Goal: Task Accomplishment & Management: Use online tool/utility

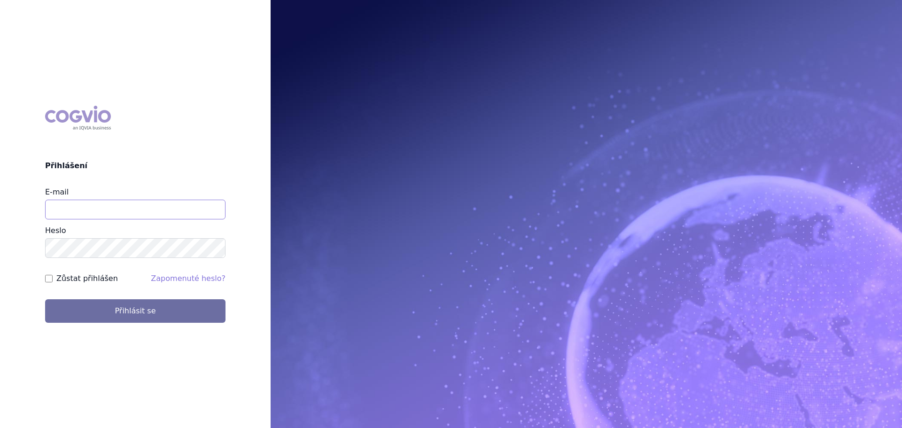
click at [118, 203] on input "E-mail" at bounding box center [135, 210] width 180 height 20
type input "jan.nedved@viatris.com"
click at [45, 299] on button "Přihlásit se" at bounding box center [135, 310] width 180 height 23
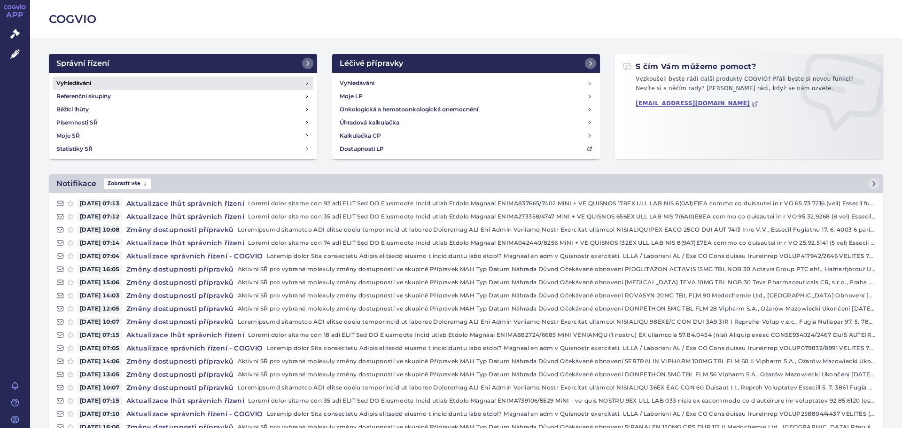
click at [74, 79] on h4 "Vyhledávání" at bounding box center [73, 82] width 35 height 9
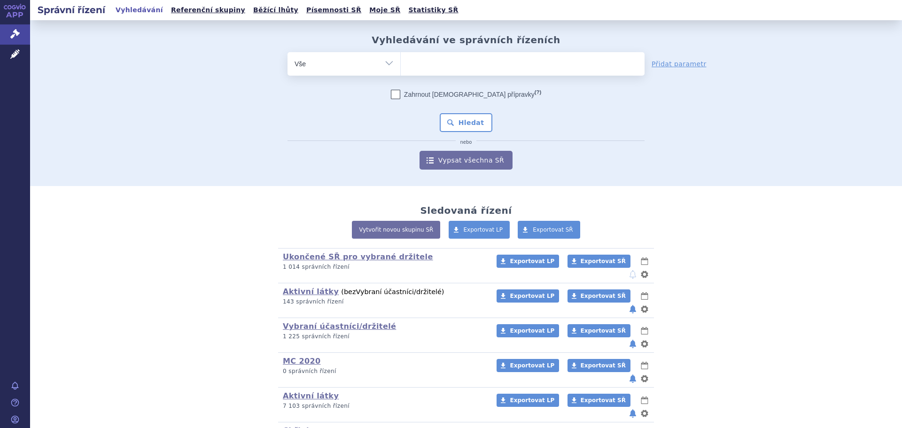
click at [467, 68] on ul at bounding box center [523, 62] width 244 height 20
click at [401, 68] on select at bounding box center [400, 63] width 0 height 23
type input "al"
type input "ald"
type input "aldar"
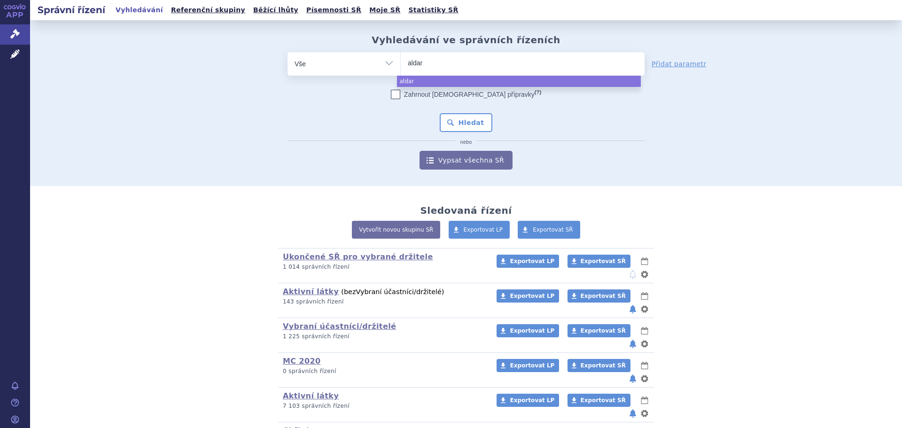
type input "[MEDICAL_DATA]"
select select "aldara"
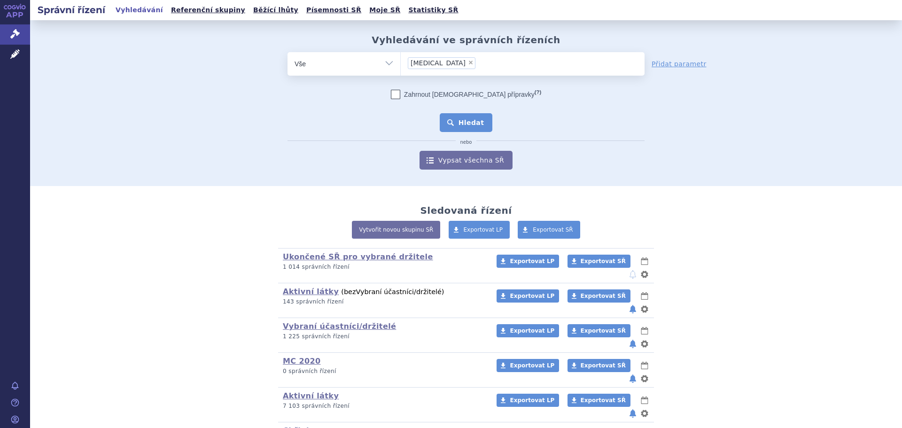
click at [465, 121] on button "Hledat" at bounding box center [466, 122] width 53 height 19
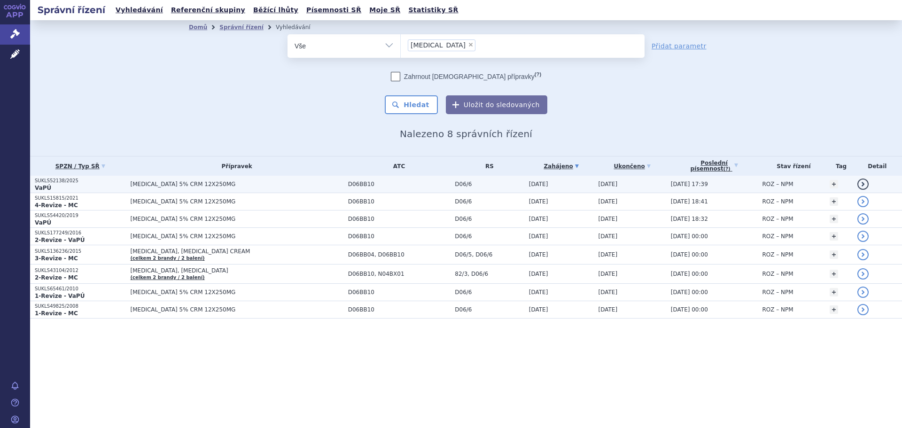
click at [137, 186] on td "[MEDICAL_DATA] 5% CRM 12X250MG" at bounding box center [235, 184] width 218 height 17
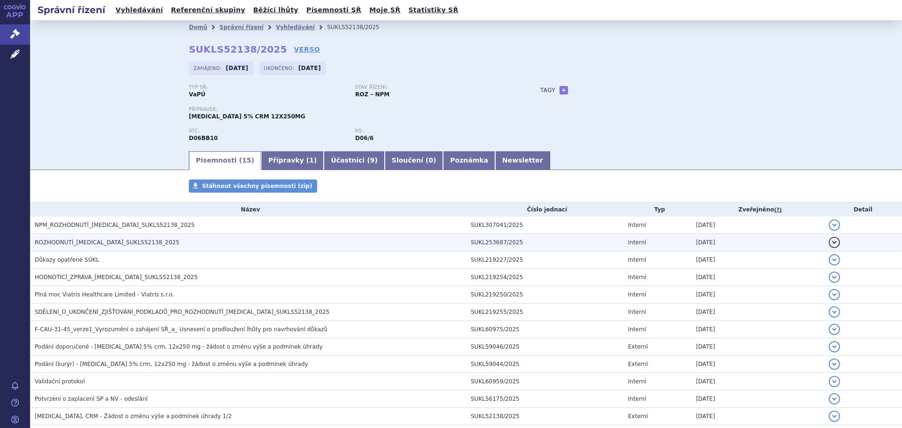
click at [75, 243] on span "ROZHODNUTÍ_[MEDICAL_DATA]_SUKLS52138_2025" at bounding box center [107, 242] width 145 height 7
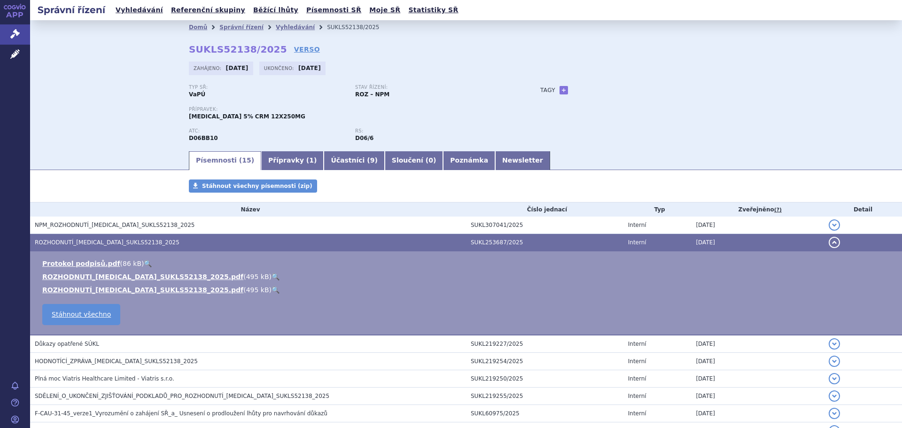
click at [272, 291] on link "🔍" at bounding box center [276, 290] width 8 height 8
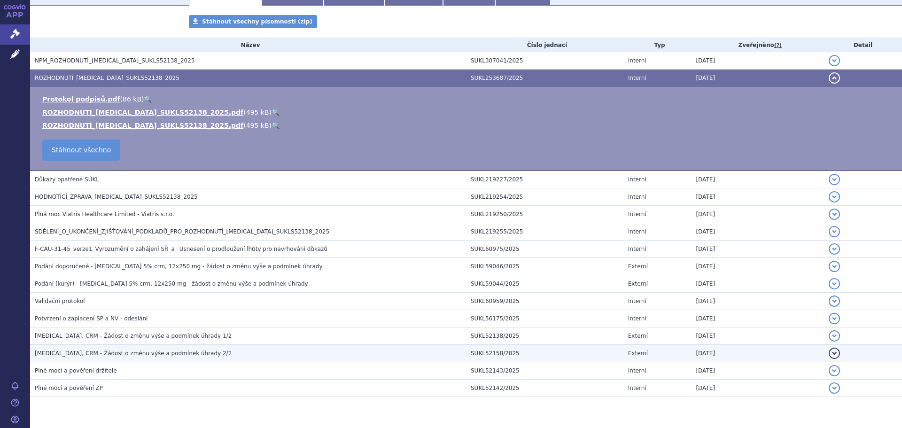
scroll to position [188, 0]
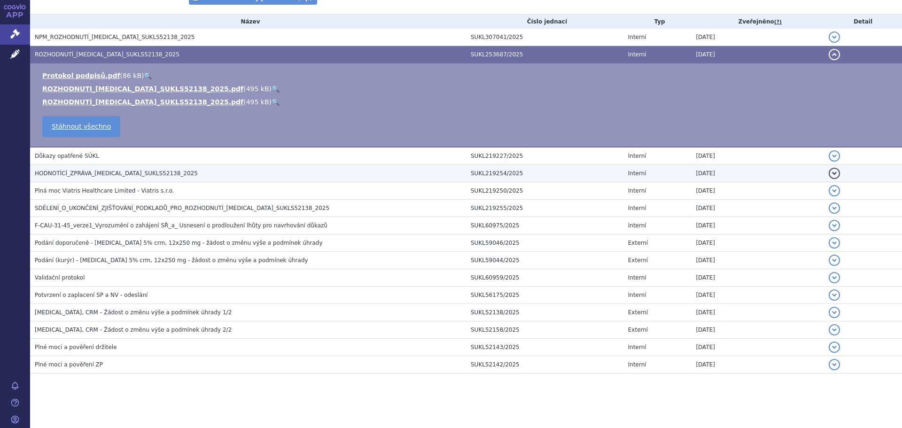
click at [97, 181] on td "HODNOTÍCÍ_ZPRÁVA_ALDARA_SUKLS52138_2025" at bounding box center [248, 173] width 436 height 17
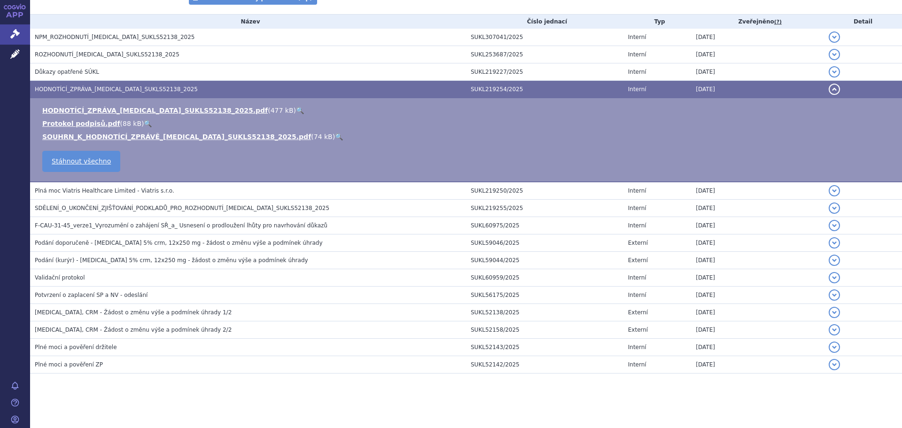
click at [335, 139] on link "🔍" at bounding box center [339, 137] width 8 height 8
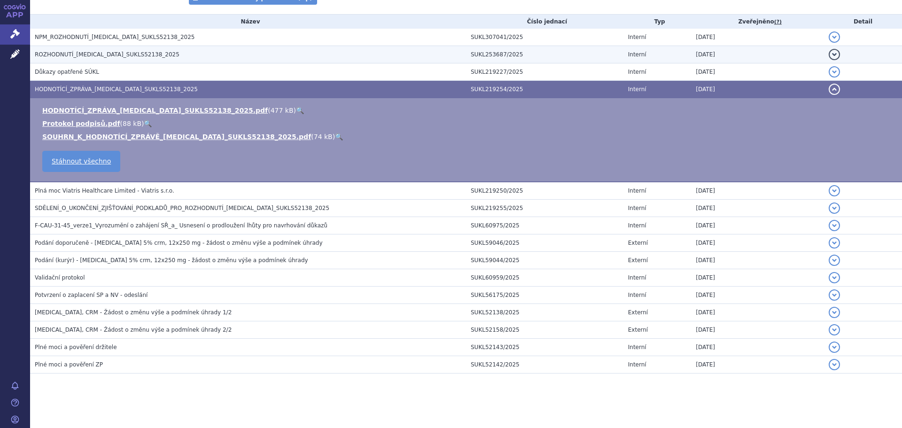
click at [65, 55] on span "ROZHODNUTÍ_ALDARA_SUKLS52138_2025" at bounding box center [107, 54] width 145 height 7
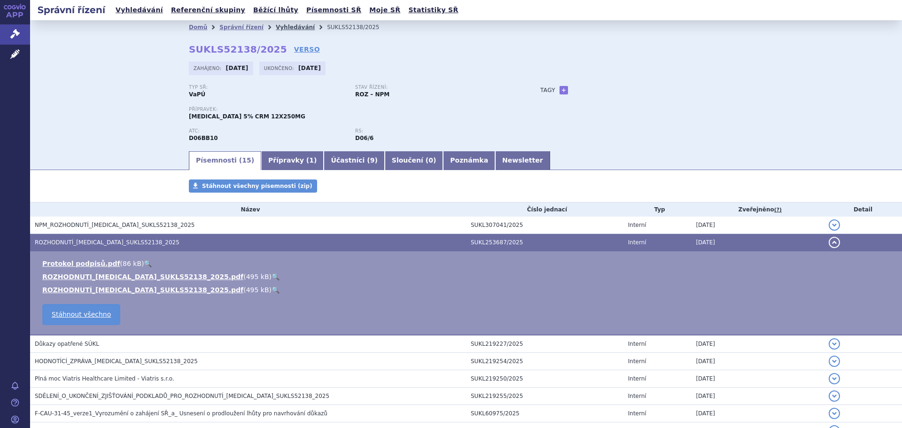
click at [276, 26] on link "Vyhledávání" at bounding box center [295, 27] width 39 height 7
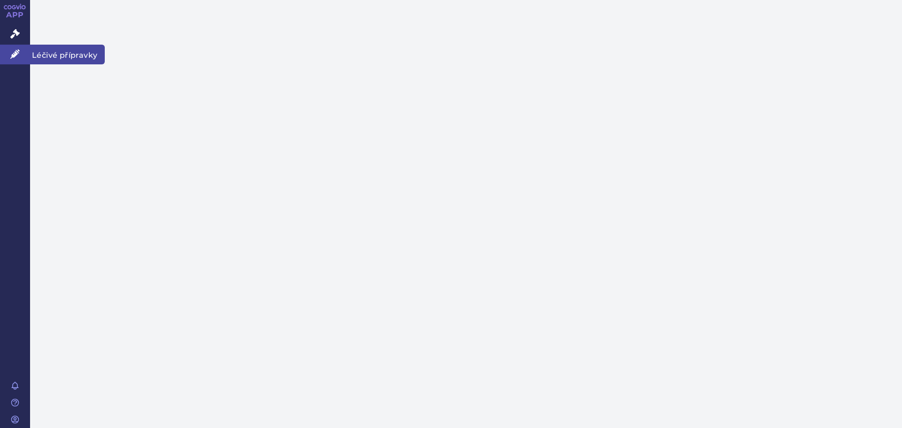
click at [18, 59] on link "Léčivé přípravky" at bounding box center [15, 55] width 30 height 20
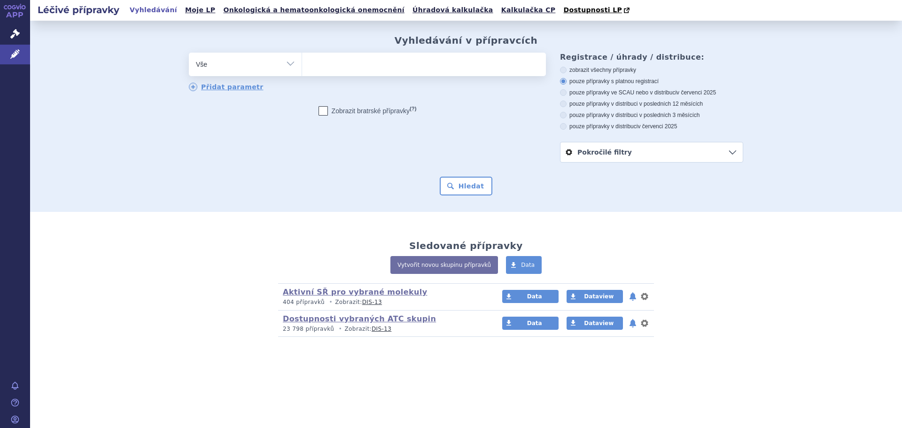
click at [67, 57] on span "Léčivé přípravky" at bounding box center [67, 55] width 75 height 20
click at [499, 12] on link "Kalkulačka CP" at bounding box center [529, 10] width 60 height 13
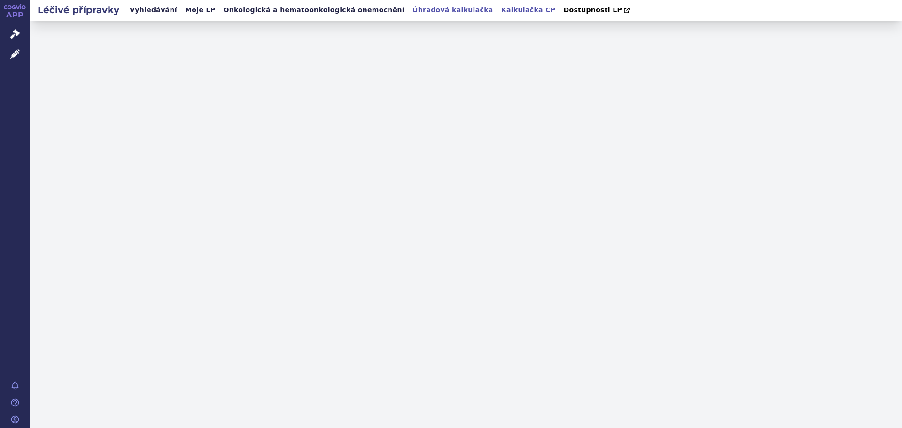
click at [410, 12] on link "Úhradová kalkulačka" at bounding box center [453, 10] width 86 height 13
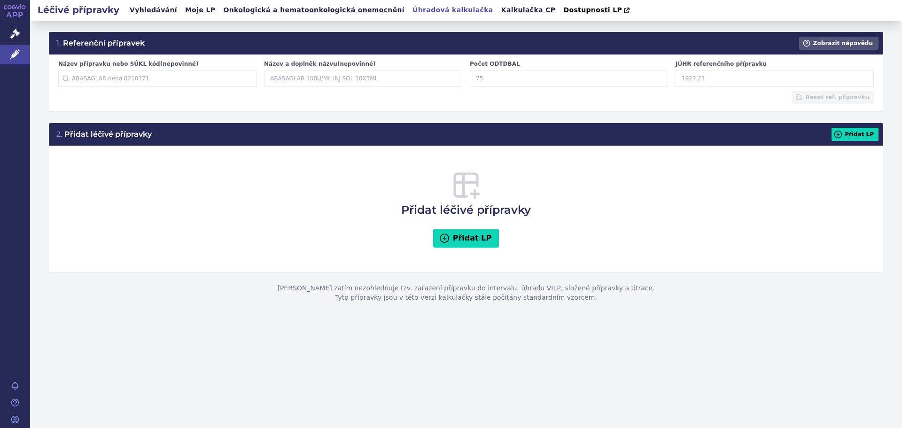
click at [706, 77] on input "JÚHR referenčního přípravku" at bounding box center [775, 78] width 198 height 17
type input "105.23"
click at [523, 75] on input "Počet ODTDBAL" at bounding box center [569, 78] width 198 height 17
type input "120"
click at [862, 135] on button "Přidat LP" at bounding box center [855, 134] width 47 height 13
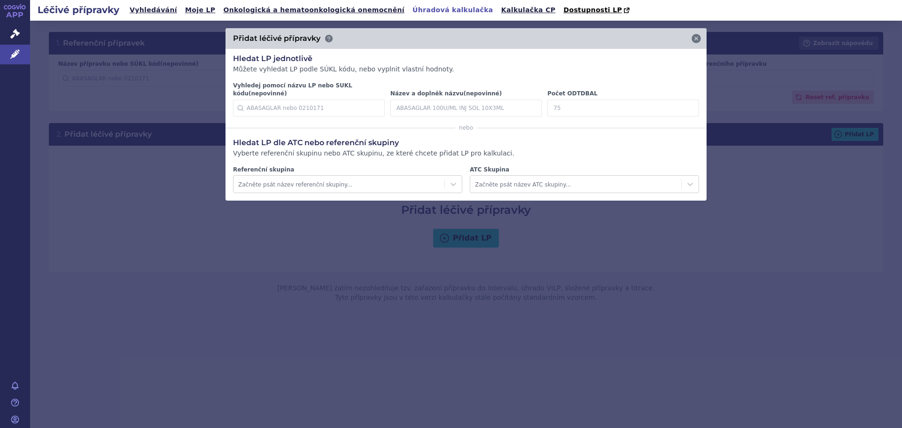
click at [567, 102] on input "Počet ODTDBAL" at bounding box center [623, 108] width 152 height 17
type input "120"
click at [687, 103] on icon at bounding box center [684, 107] width 9 height 9
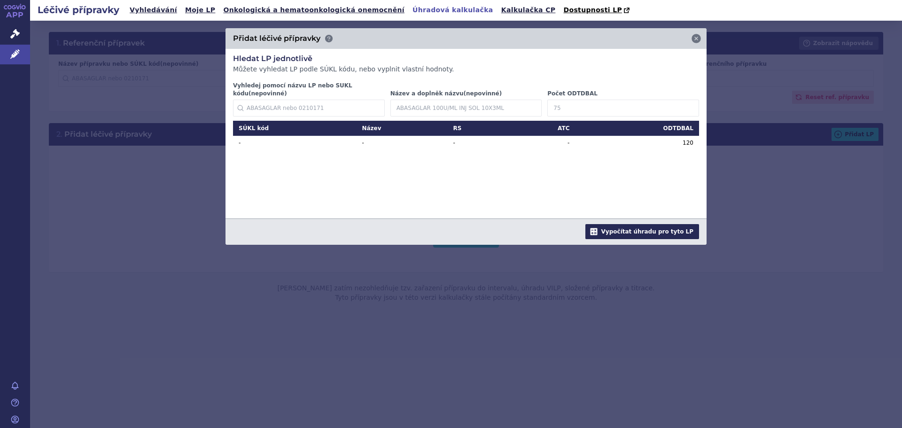
click at [675, 224] on button "Vypočítat úhradu pro tyto LP" at bounding box center [643, 231] width 114 height 15
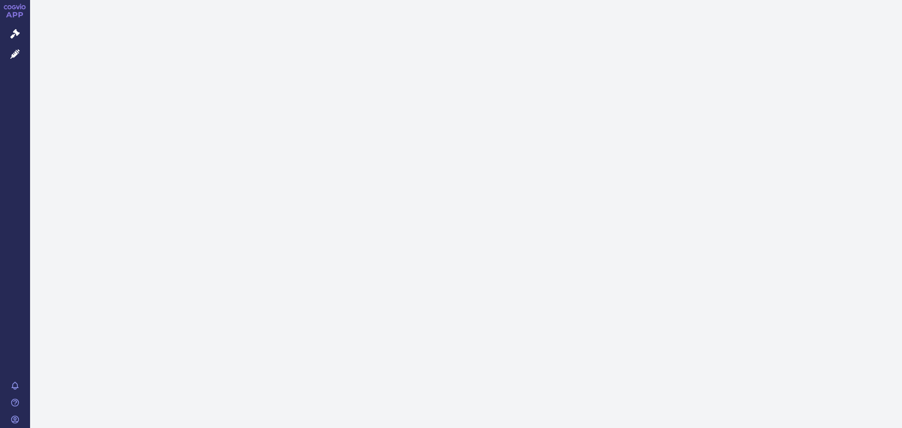
click at [80, 30] on span "Správní řízení" at bounding box center [61, 34] width 63 height 20
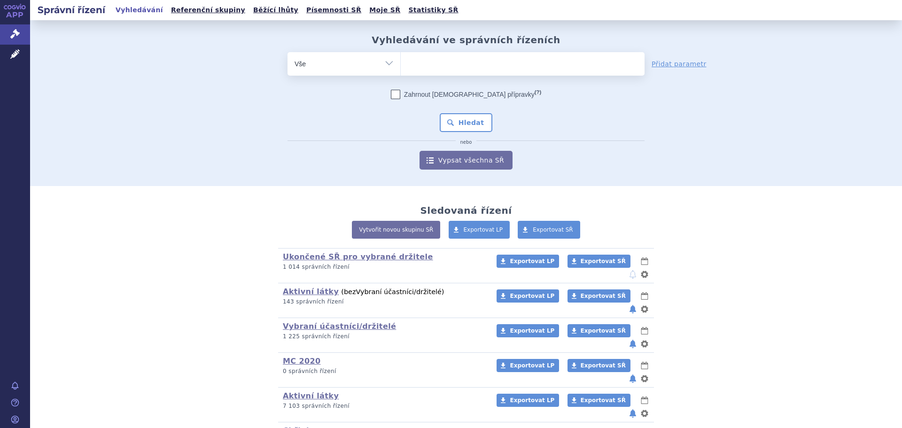
click at [483, 68] on ul at bounding box center [523, 62] width 244 height 20
click at [401, 68] on select at bounding box center [400, 63] width 0 height 23
type input "dy"
type input "dym"
type input "dymi"
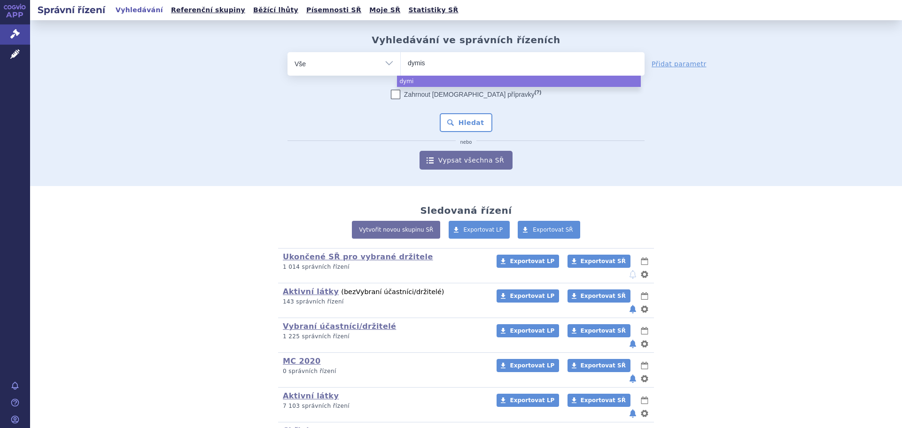
type input "dymisr"
type input "dymisrt"
type input "dymisr"
type input "dymisrt"
type input "dymisrti"
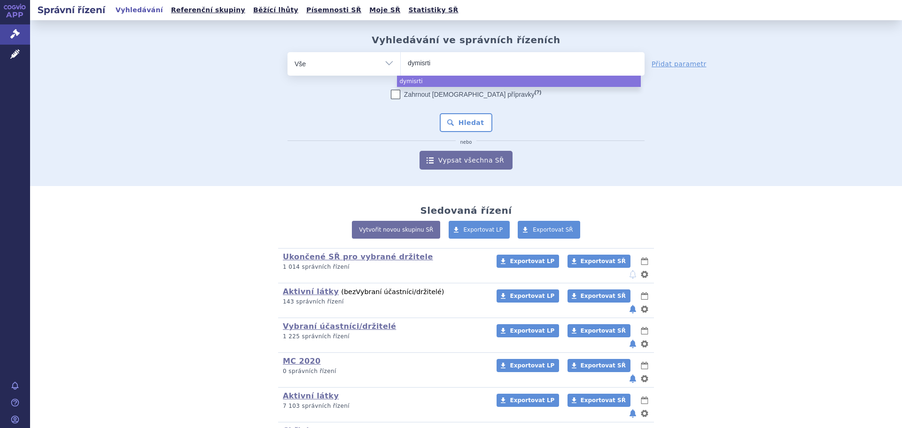
type input "dymisrtin"
select select "dymisrtin"
click at [444, 60] on span "×" at bounding box center [447, 63] width 6 height 6
click at [401, 60] on select "dymisrtin" at bounding box center [400, 63] width 0 height 23
select select
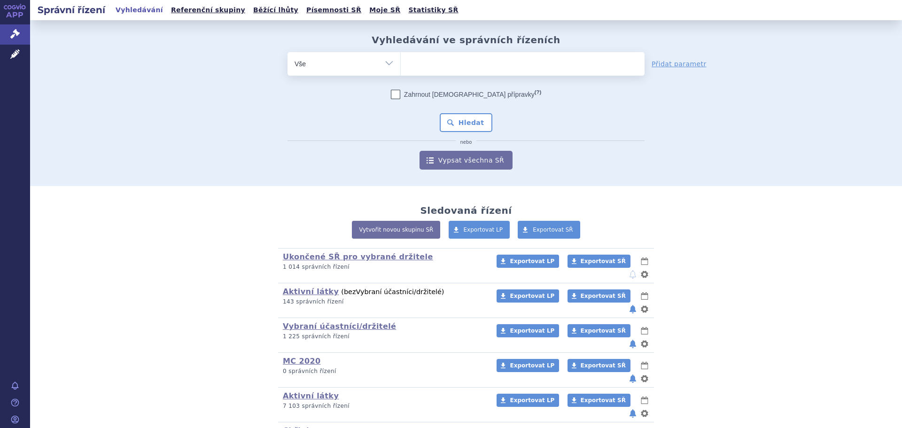
type input "d"
type input "dy"
type input "dymi"
type input "dymis"
type input "dymist"
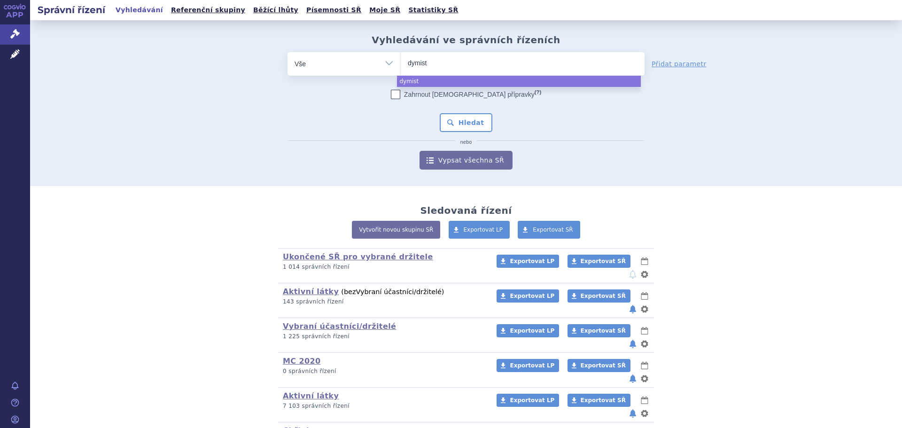
type input "dymisti"
type input "dymistin"
select select "dymistin"
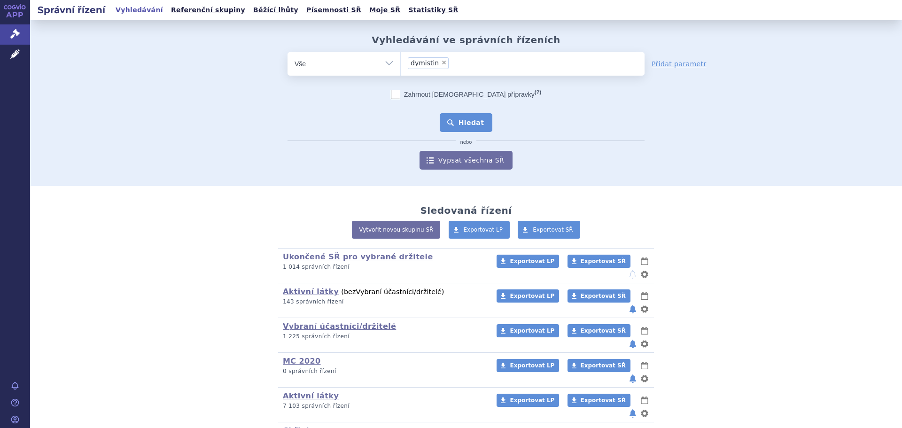
click at [468, 125] on button "Hledat" at bounding box center [466, 122] width 53 height 19
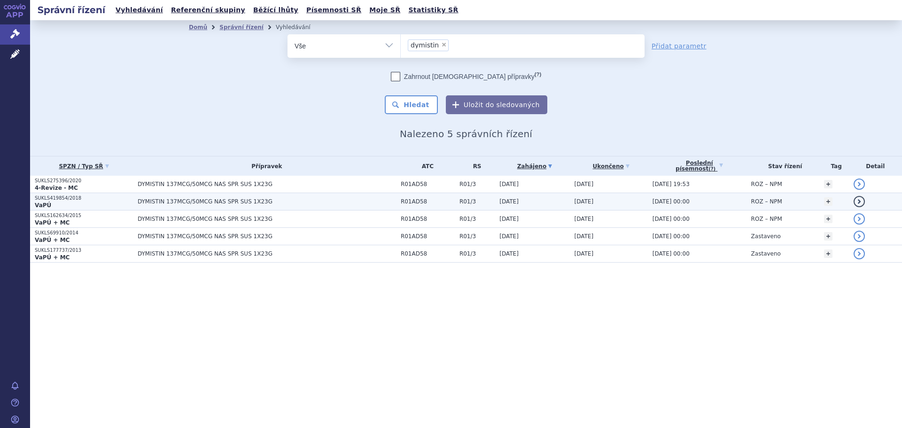
click at [203, 200] on span "DYMISTIN 137MCG/50MCG NAS SPR SUS 1X23G" at bounding box center [255, 201] width 235 height 7
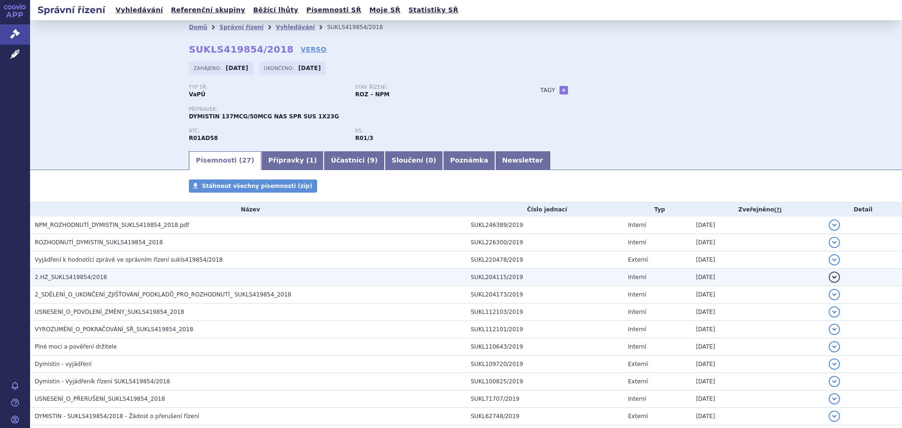
click at [88, 277] on span "2.HZ_SUKLS419854/2018" at bounding box center [71, 277] width 72 height 7
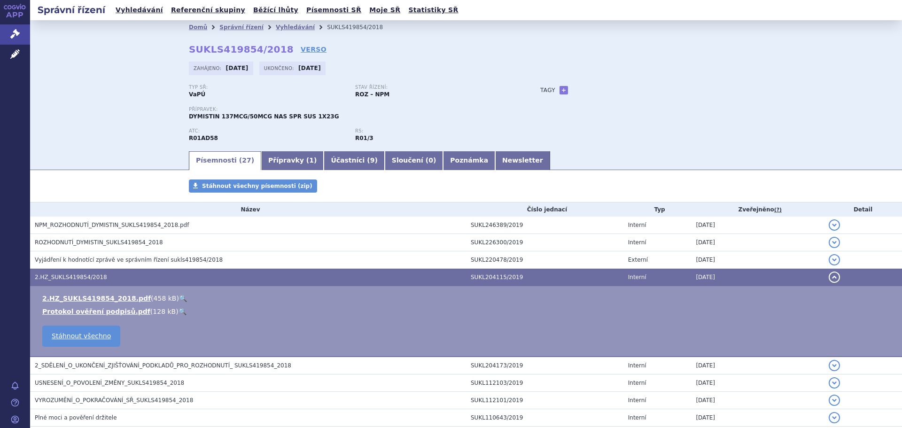
click at [179, 297] on link "🔍" at bounding box center [183, 299] width 8 height 8
click at [71, 57] on span "Léčivé přípravky" at bounding box center [67, 55] width 75 height 20
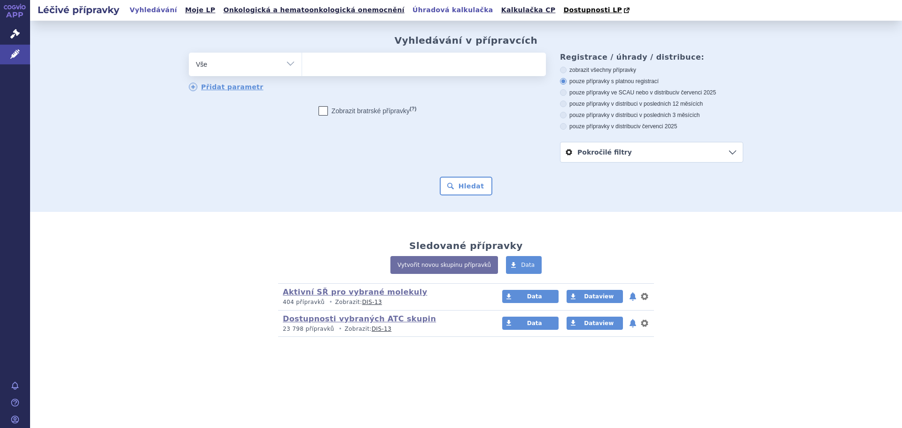
click at [410, 11] on link "Úhradová kalkulačka" at bounding box center [453, 10] width 86 height 13
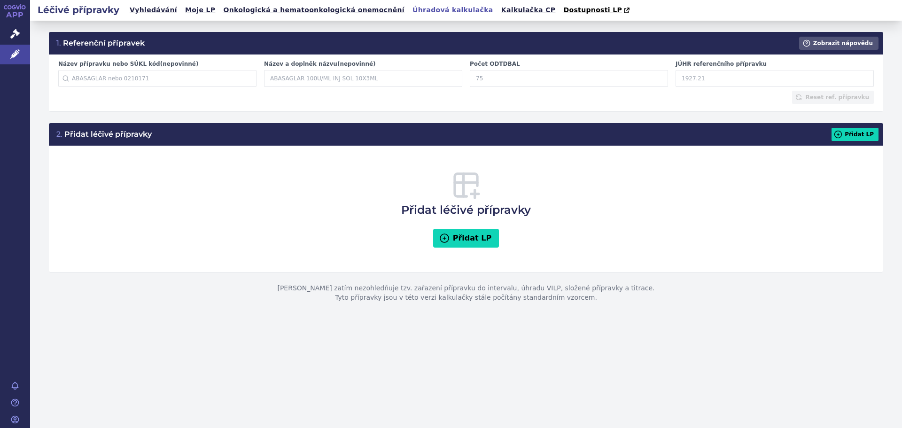
click at [94, 77] on input "Název přípravku nebo SÚKL kód (nepovinné)" at bounding box center [157, 78] width 198 height 17
click at [266, 217] on div "Přidat léčivé přípravky Přidat LP" at bounding box center [466, 209] width 816 height 108
click at [297, 107] on div "Název přípravku nebo SÚKL kód (nepovinné) Začněte psát název přípravku nebo SÚK…" at bounding box center [466, 83] width 835 height 57
click at [156, 80] on input "Název přípravku nebo SÚKL kód (nepovinné)" at bounding box center [157, 78] width 198 height 17
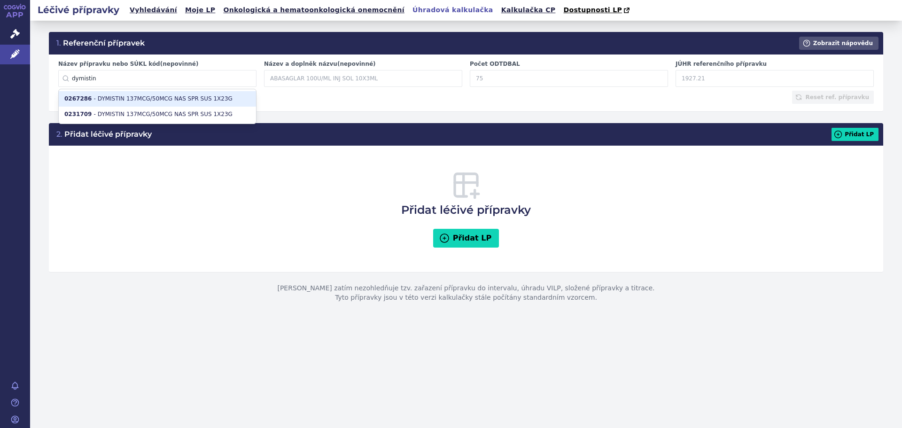
click at [167, 104] on li "0267286 - DYMISTIN 137MCG/50MCG NAS SPR SUS 1X23G" at bounding box center [157, 99] width 197 height 16
type input "0267286"
type input "DYMISTIN 137MCG/50MCG NAS SPR SUS 1X23G"
type input "120"
type input "105.23"
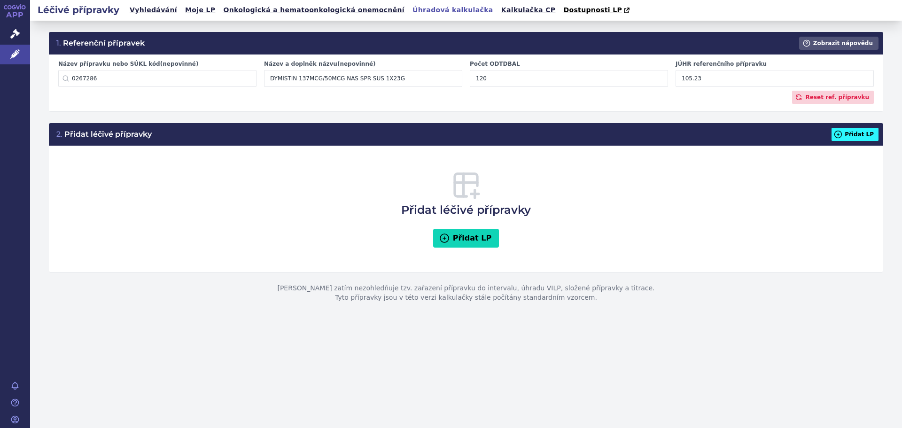
click at [859, 133] on button "Přidat LP" at bounding box center [855, 134] width 47 height 13
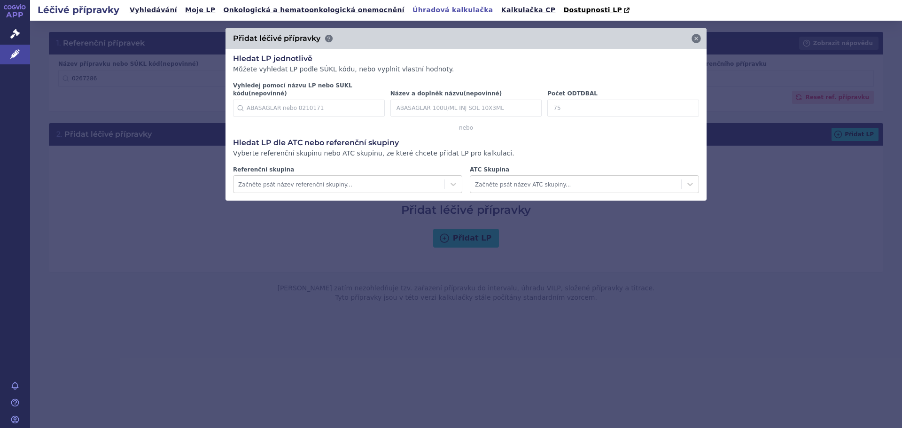
click at [266, 101] on input "Vyhledej pomocí názvu LP nebo SUKL kódu (nepovinné)" at bounding box center [309, 108] width 152 height 17
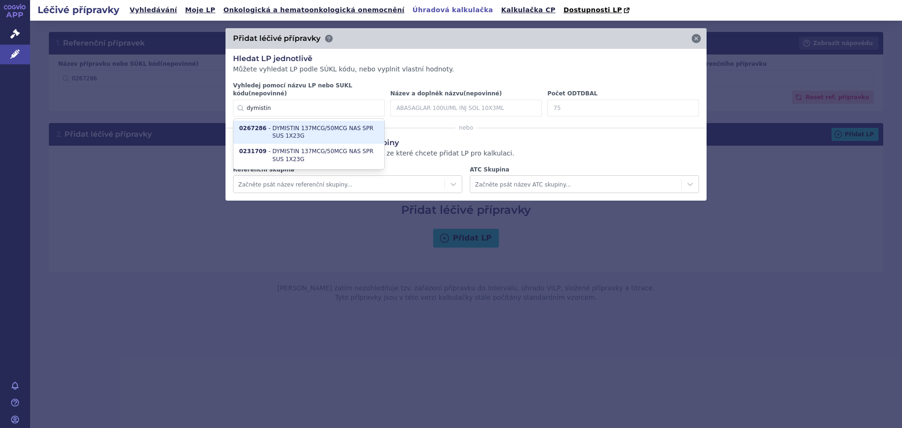
click at [317, 126] on li "0267286 - DYMISTIN 137MCG/50MCG NAS SPR SUS 1X23G" at bounding box center [309, 132] width 151 height 23
type input "0267286"
type input "DYMISTIN"
type input "120"
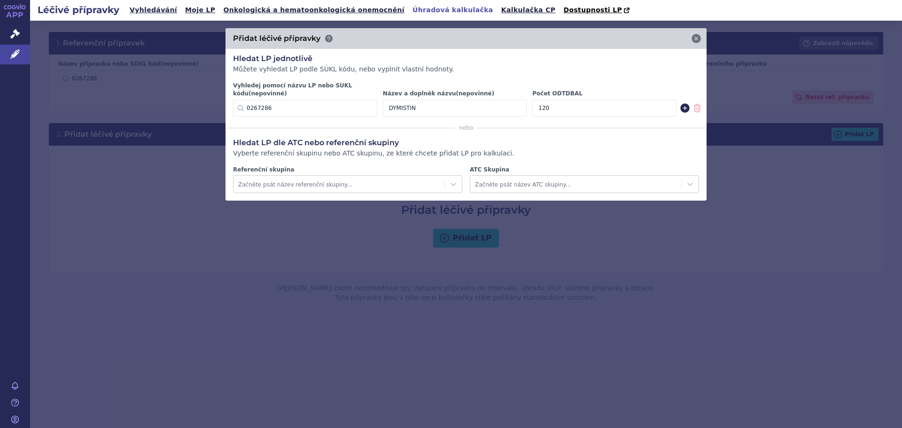
click at [681, 103] on icon at bounding box center [684, 107] width 9 height 9
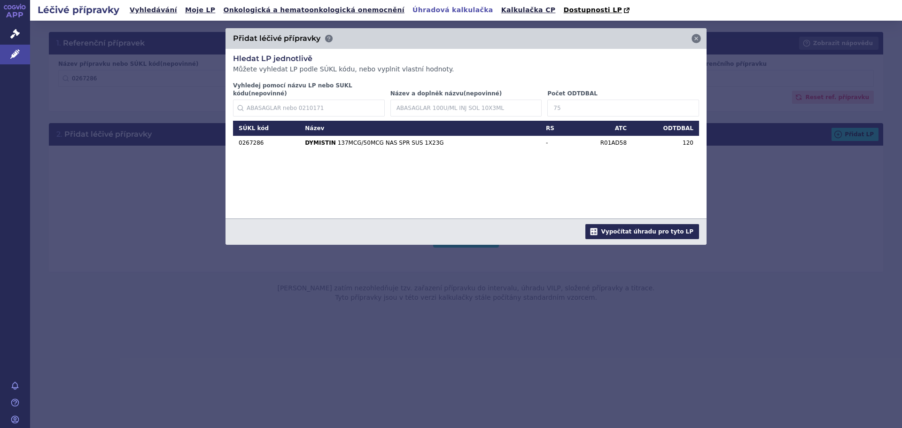
click at [654, 224] on button "Vypočítat úhradu pro tyto LP" at bounding box center [643, 231] width 114 height 15
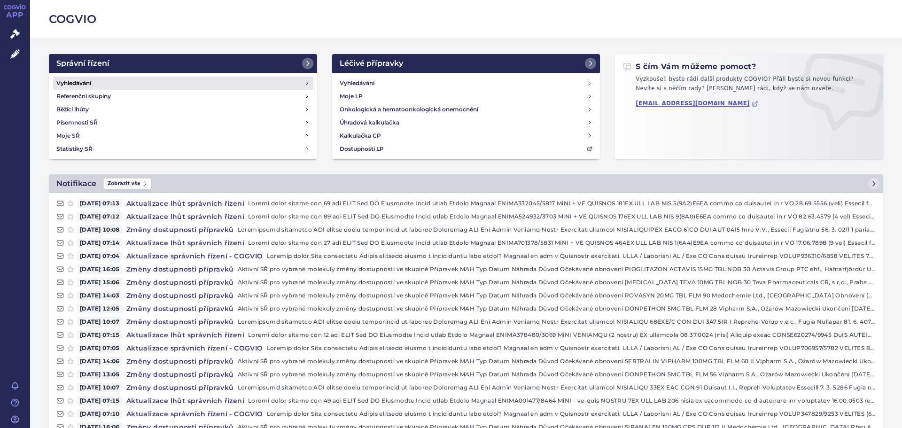
click at [72, 83] on h4 "Vyhledávání" at bounding box center [73, 82] width 35 height 9
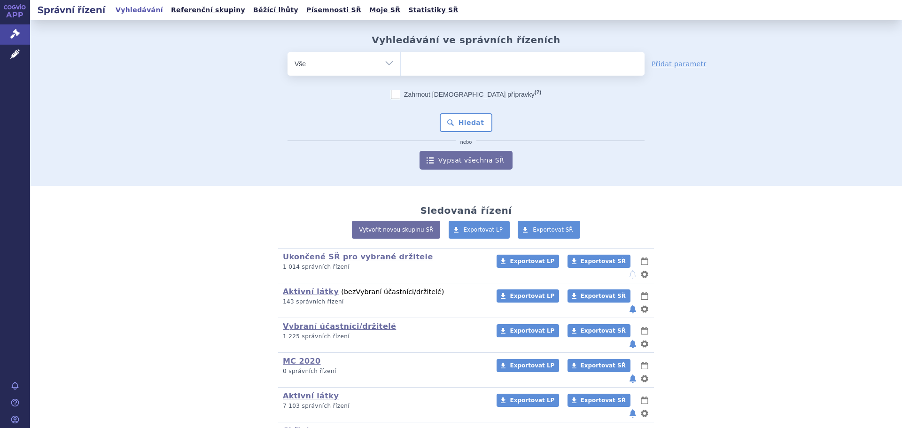
click at [440, 70] on ul at bounding box center [523, 62] width 244 height 20
click at [401, 70] on select at bounding box center [400, 63] width 0 height 23
type input "pr"
type input "pre"
type input "preg"
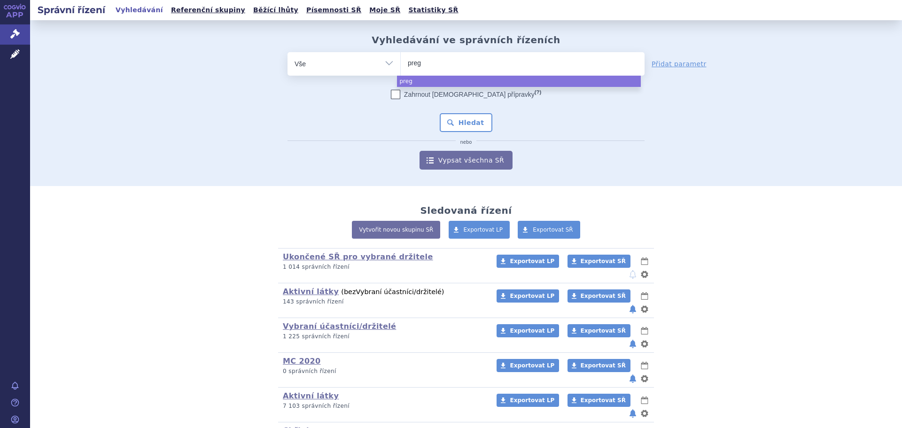
type input "prega"
type input "pregab"
type input "pregaba"
type input "pregabal"
type input "pregabali"
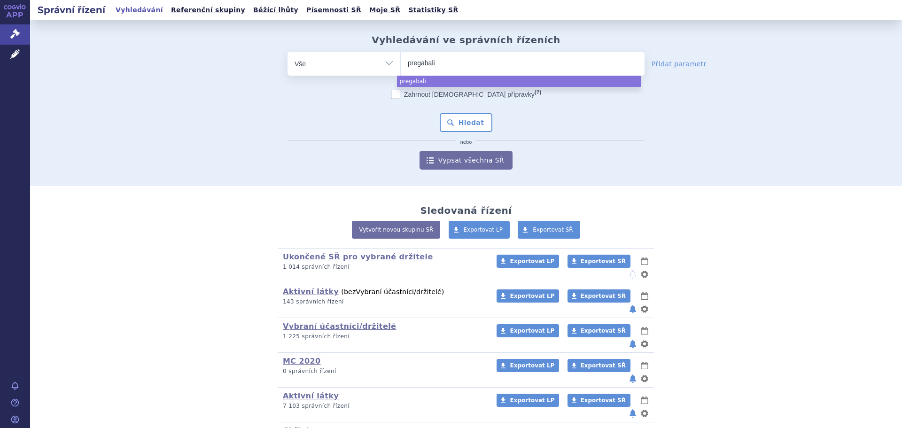
type input "pregabalin"
type input "pregabalin v"
type input "pregabalin vi"
type input "pregabalin via"
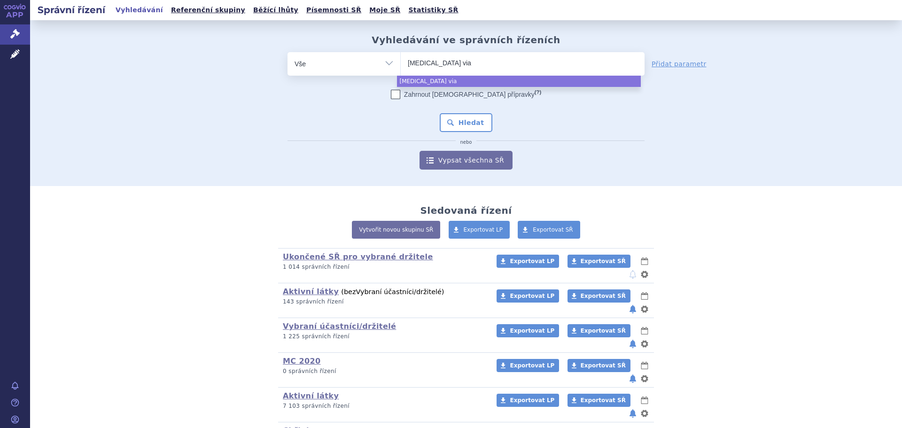
type input "pregabalin viat"
type input "pregabalin viatr"
type input "pregabalin viatri"
type input "pregabalin viatris"
select select "pregabalin viatris"
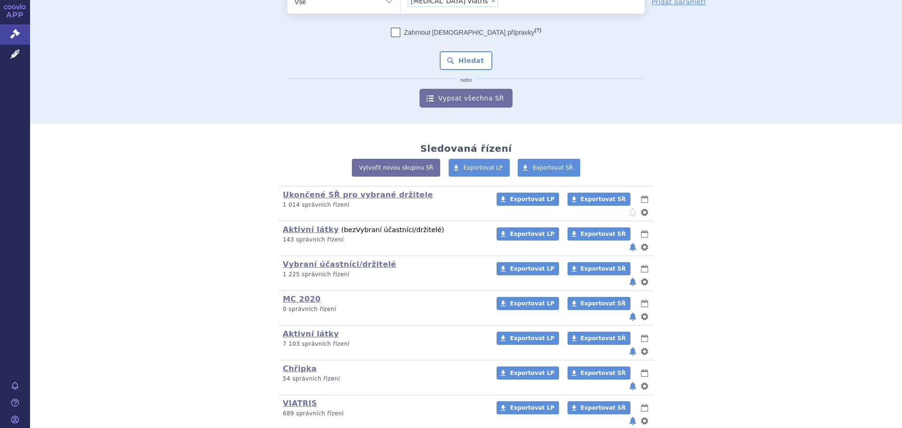
scroll to position [63, 0]
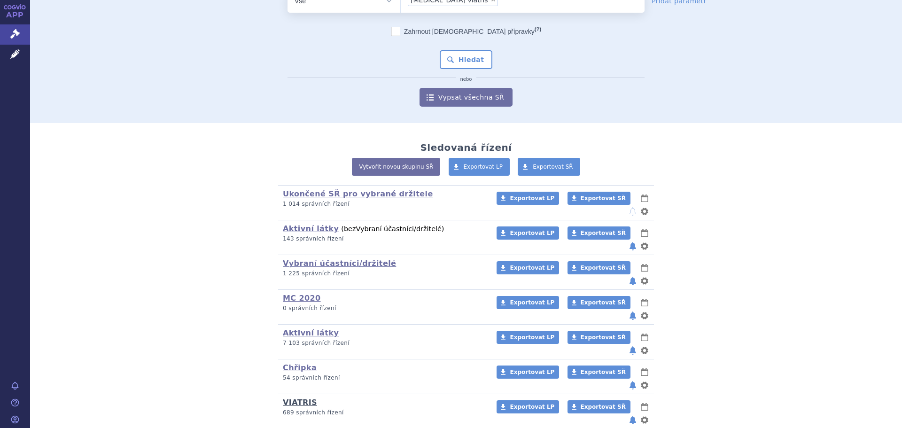
click at [297, 398] on link "VIATRIS" at bounding box center [300, 402] width 34 height 9
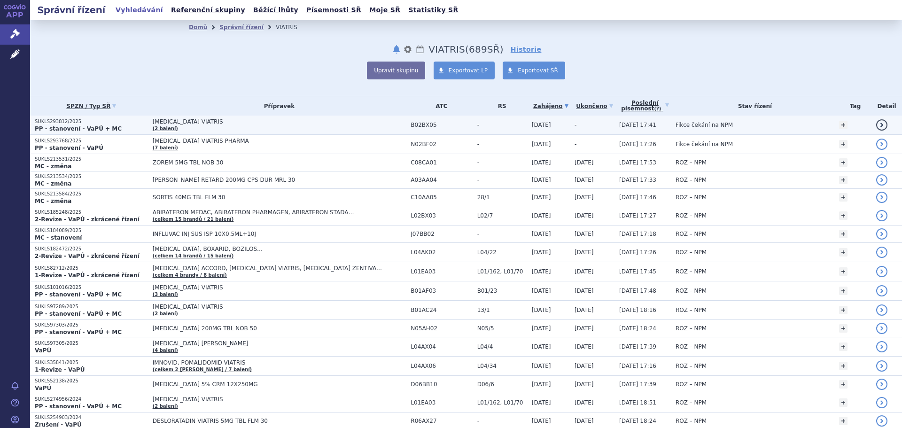
click at [192, 124] on span "ELTROMBOPAG VIATRIS" at bounding box center [270, 121] width 235 height 7
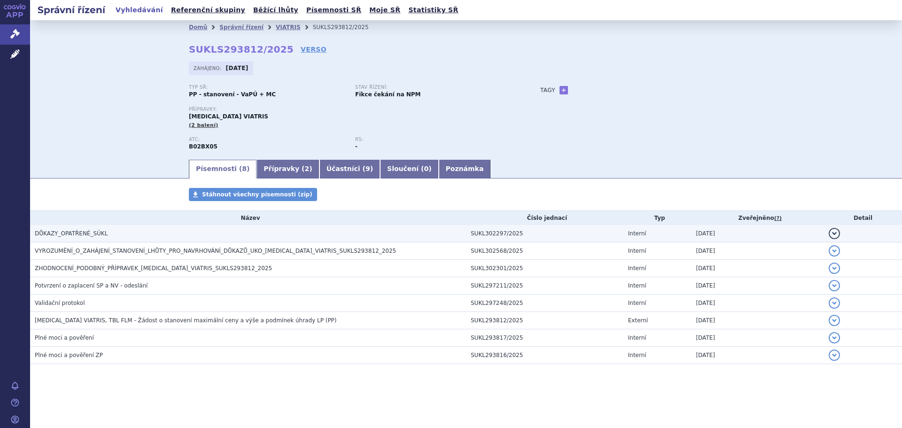
click at [82, 234] on span "DŮKAZY_OPATŘENÉ_SÚKL" at bounding box center [71, 233] width 73 height 7
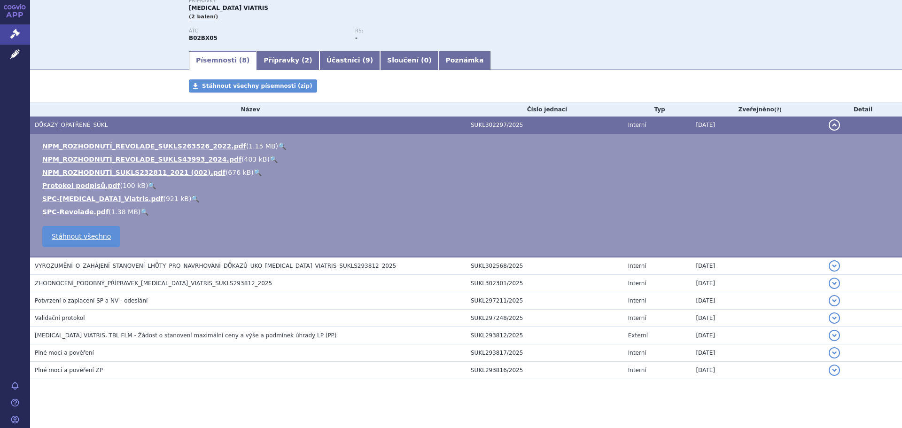
scroll to position [116, 0]
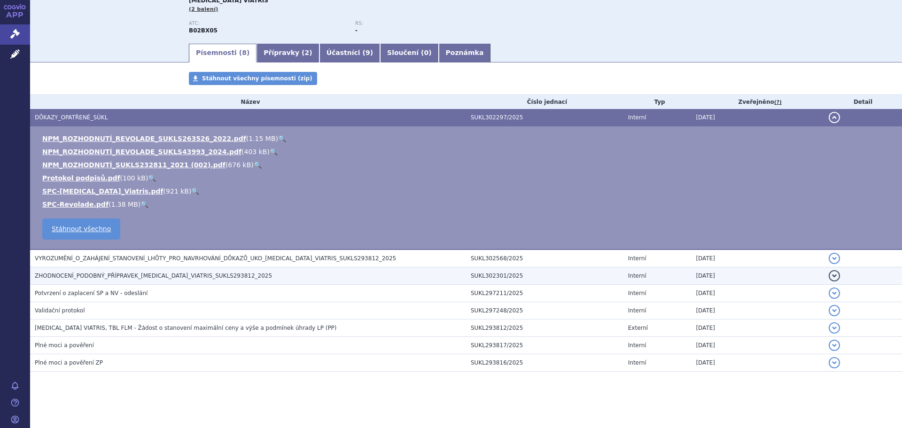
click at [209, 283] on td "ZHODNOCENÍ_PODOBNÝ_PŘÍPRAVEK_ELTROMBOPAG_VIATRIS_SUKLS293812_2025" at bounding box center [248, 275] width 436 height 17
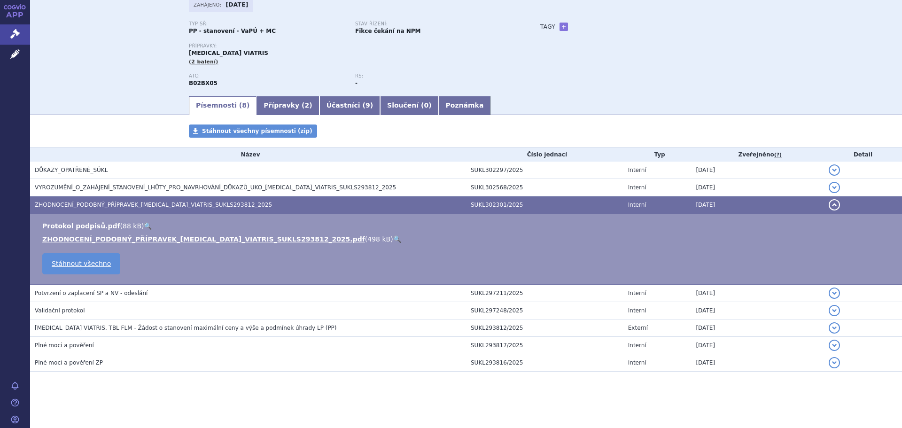
scroll to position [63, 0]
click at [393, 238] on link "🔍" at bounding box center [397, 239] width 8 height 8
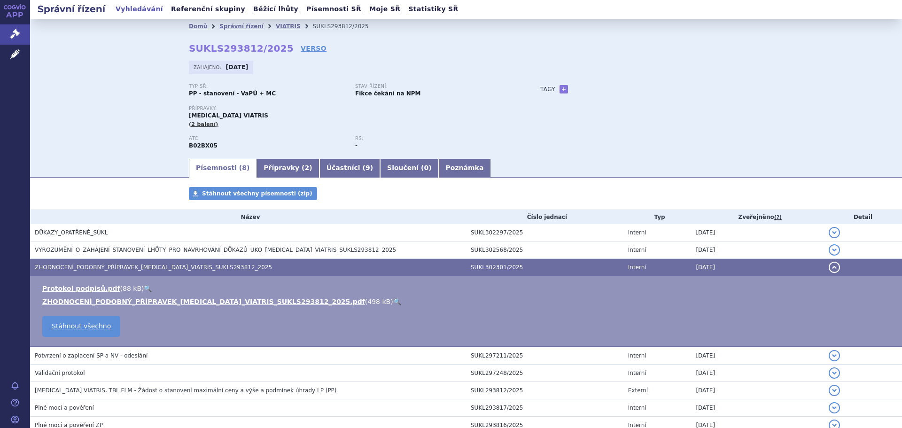
scroll to position [0, 0]
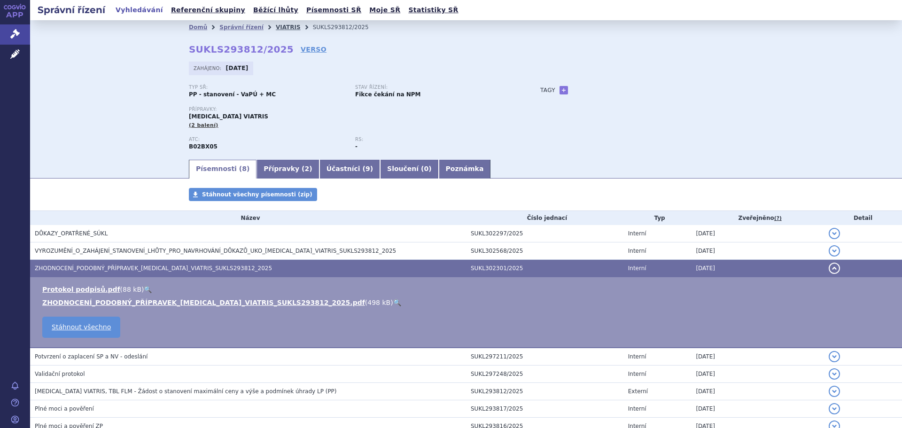
click at [276, 28] on link "VIATRIS" at bounding box center [288, 27] width 25 height 7
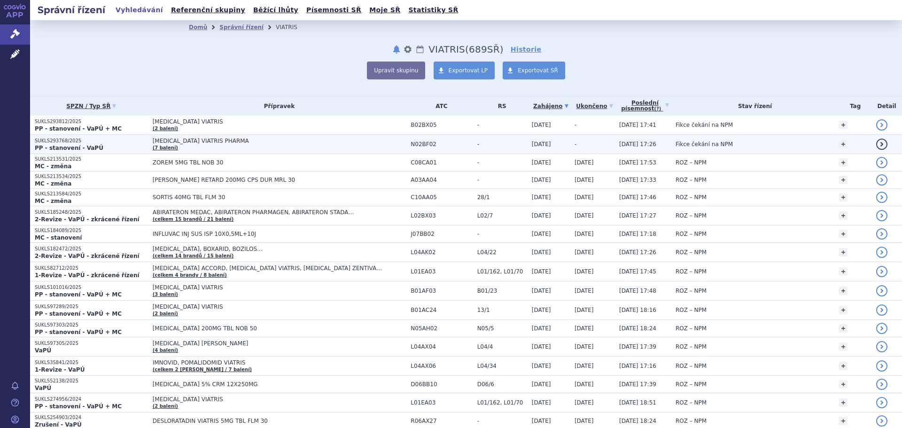
click at [201, 141] on span "[MEDICAL_DATA] VIATRIS PHARMA" at bounding box center [270, 141] width 235 height 7
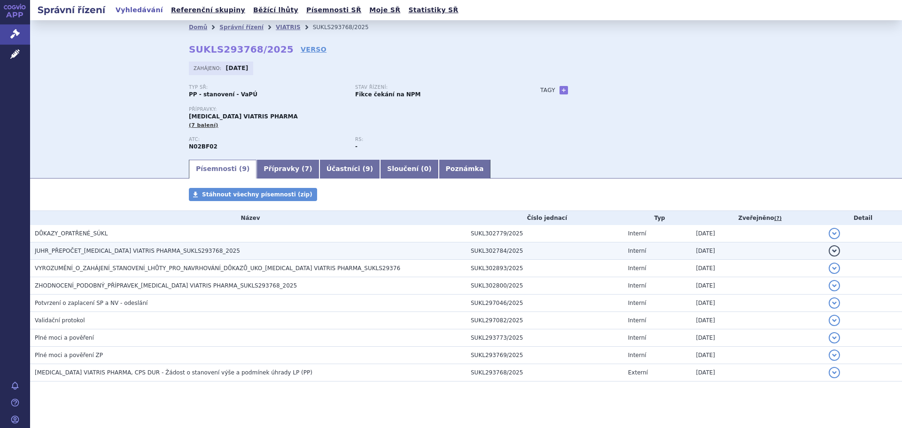
click at [74, 250] on span "JUHR_PŘEPOČET_[MEDICAL_DATA] VIATRIS PHARMA_SUKLS293768_2025" at bounding box center [137, 251] width 205 height 7
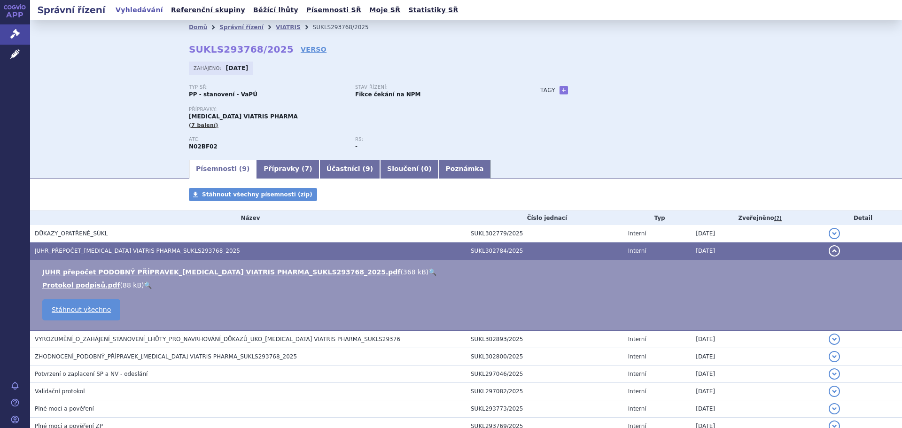
click at [429, 271] on link "🔍" at bounding box center [433, 272] width 8 height 8
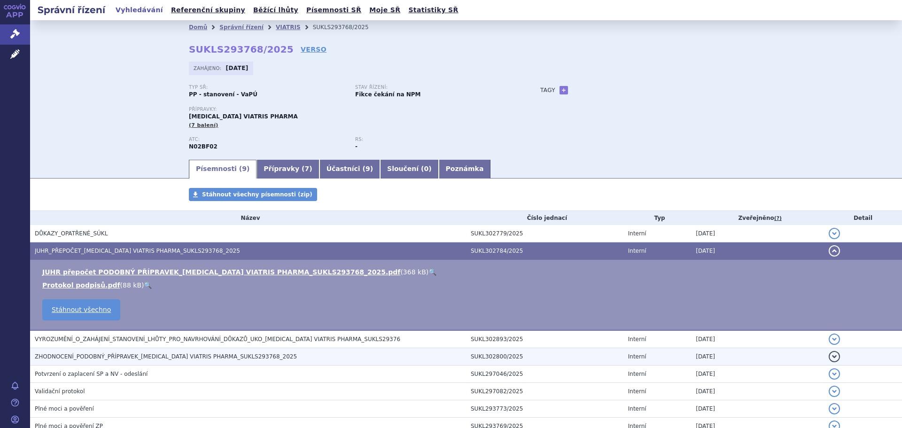
click at [97, 355] on span "ZHODNOCENÍ_PODOBNÝ_PŘÍPRAVEK_PREGABALIN VIATRIS PHARMA_SUKLS293768_2025" at bounding box center [166, 356] width 262 height 7
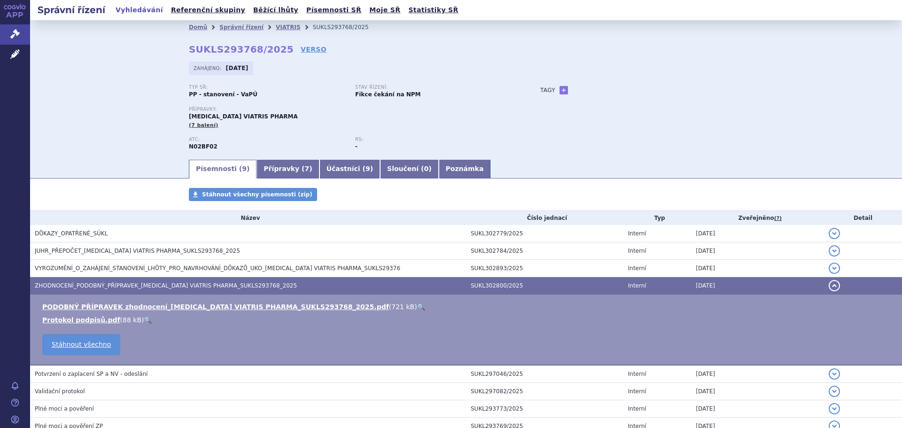
click at [417, 308] on link "🔍" at bounding box center [421, 307] width 8 height 8
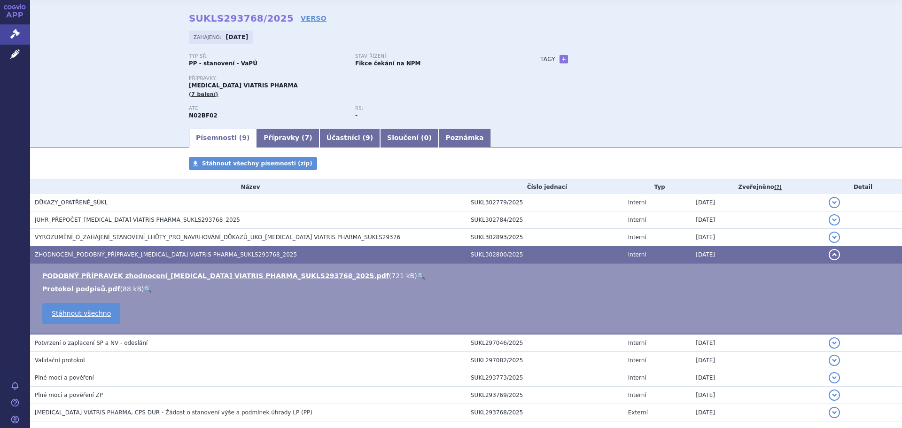
scroll to position [47, 0]
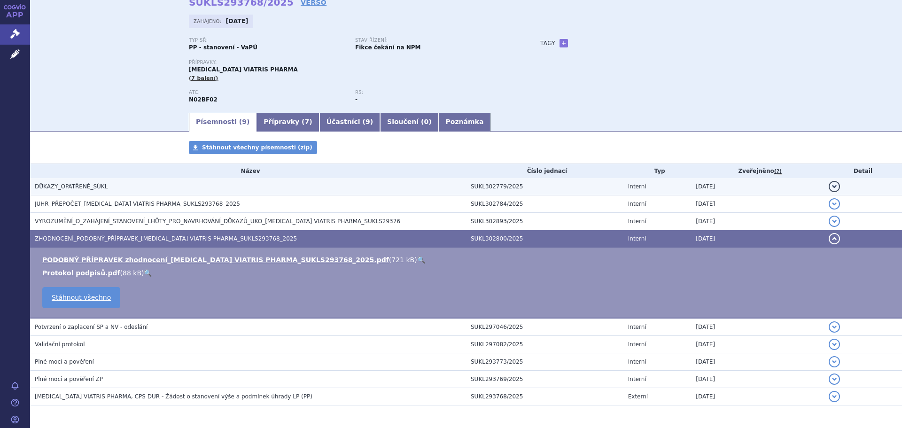
click at [88, 183] on span "DŮKAZY_OPATŘENÉ_SÚKL" at bounding box center [71, 186] width 73 height 7
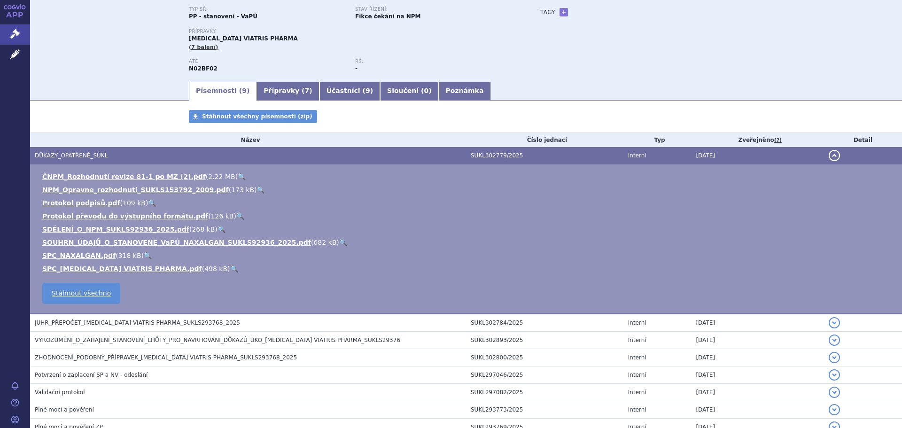
scroll to position [94, 0]
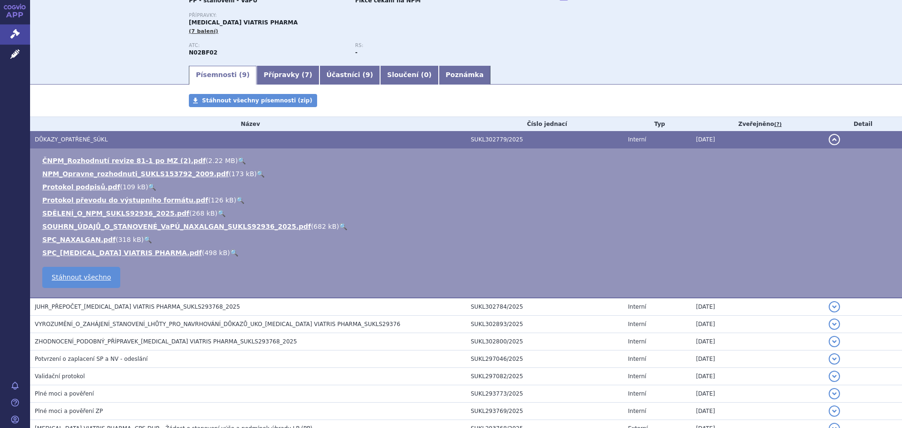
click at [480, 31] on div "Přípravky: PREGABALIN VIATRIS PHARMA (7 balení)" at bounding box center [355, 24] width 333 height 23
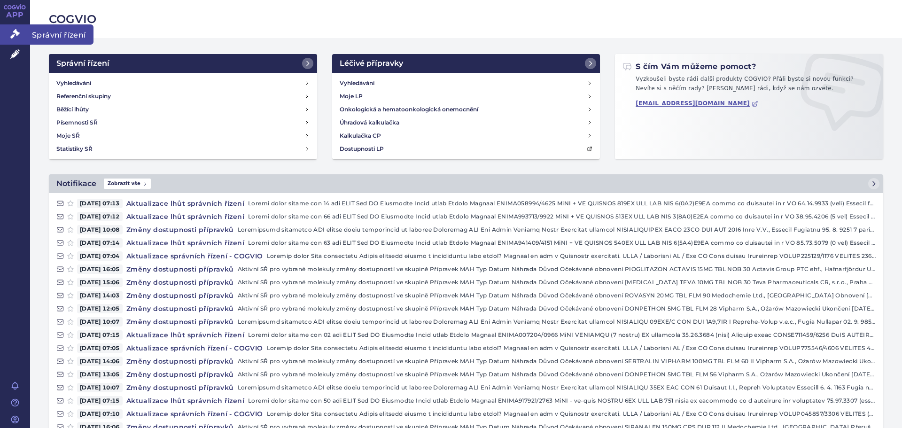
click at [52, 32] on span "Správní řízení" at bounding box center [61, 34] width 63 height 20
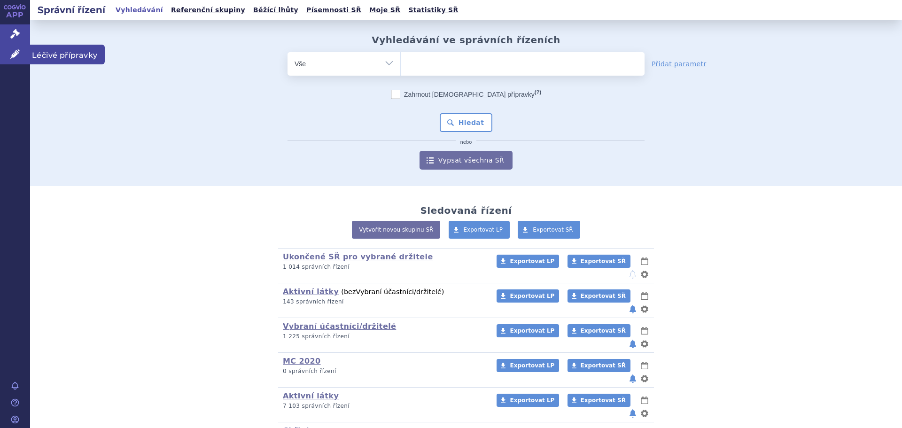
click at [8, 63] on link "Léčivé přípravky" at bounding box center [15, 55] width 30 height 20
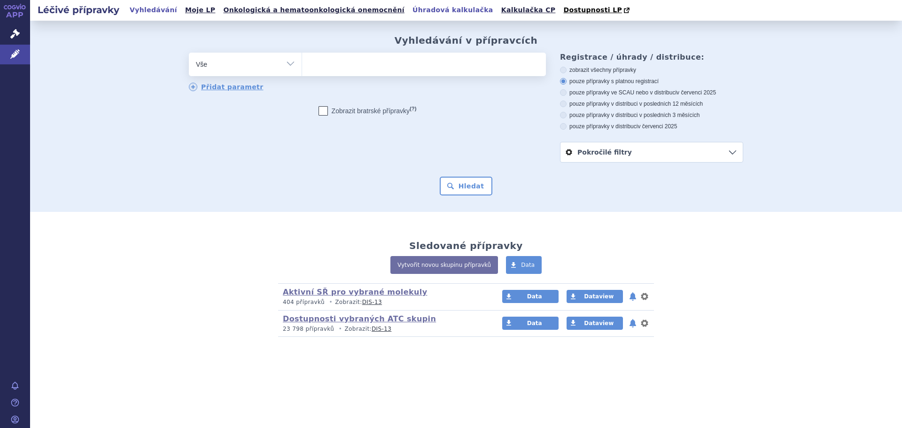
click at [410, 10] on link "Úhradová kalkulačka" at bounding box center [453, 10] width 86 height 13
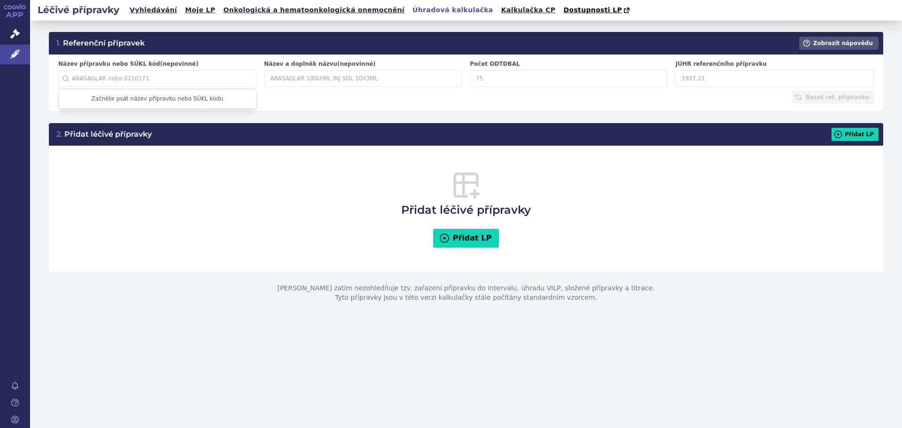
click at [155, 78] on input "Název přípravku nebo SÚKL kód (nepovinné)" at bounding box center [157, 78] width 198 height 17
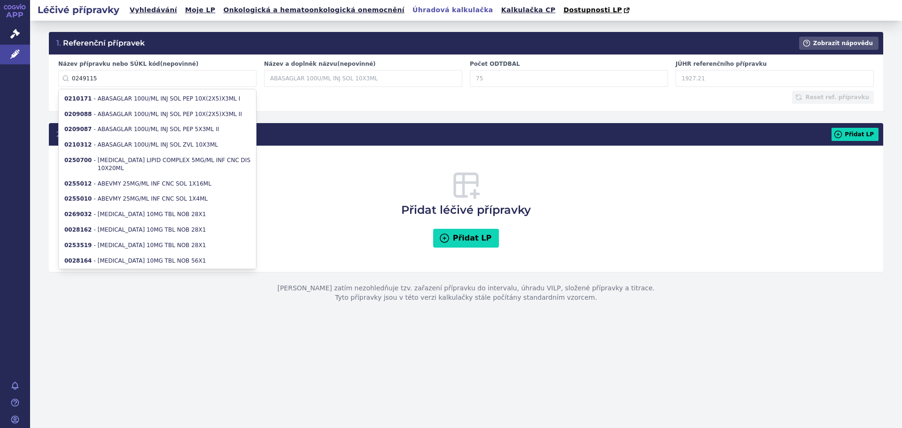
click at [105, 80] on input "0249115" at bounding box center [157, 78] width 198 height 17
click at [110, 79] on input "0249115" at bounding box center [157, 78] width 198 height 17
click at [231, 74] on input "0249115" at bounding box center [157, 78] width 198 height 17
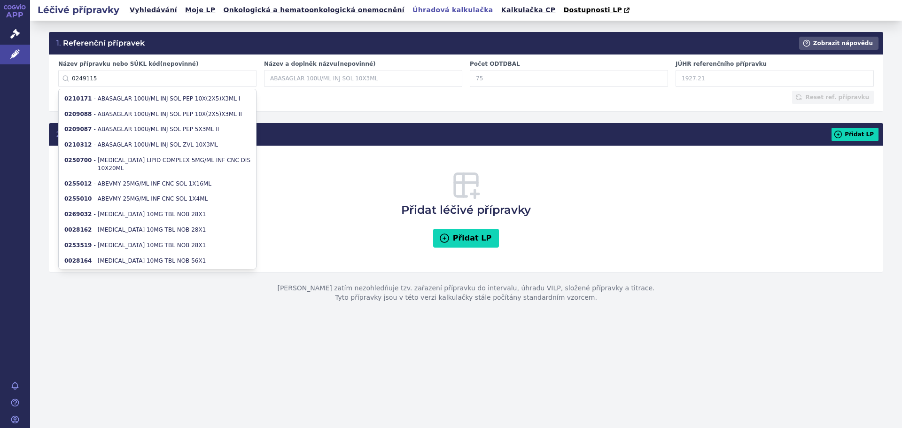
click at [102, 75] on input "0249115" at bounding box center [157, 78] width 198 height 17
click at [352, 96] on div "Reset ref. přípravku" at bounding box center [466, 97] width 816 height 13
click at [116, 80] on input "0249115" at bounding box center [157, 78] width 198 height 17
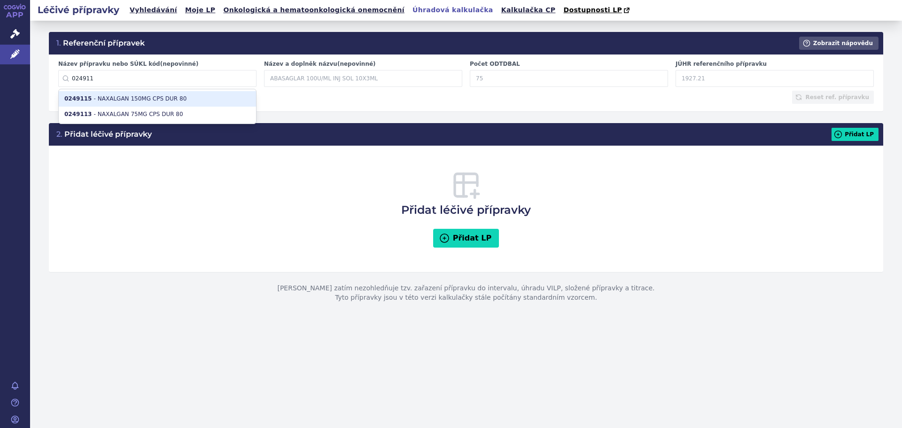
click at [122, 96] on li "0249115 - NAXALGAN 150MG CPS DUR 80" at bounding box center [157, 99] width 197 height 16
type input "0249115"
type input "NAXALGAN 150MG CPS DUR 80"
type input "40"
type input "1802.82"
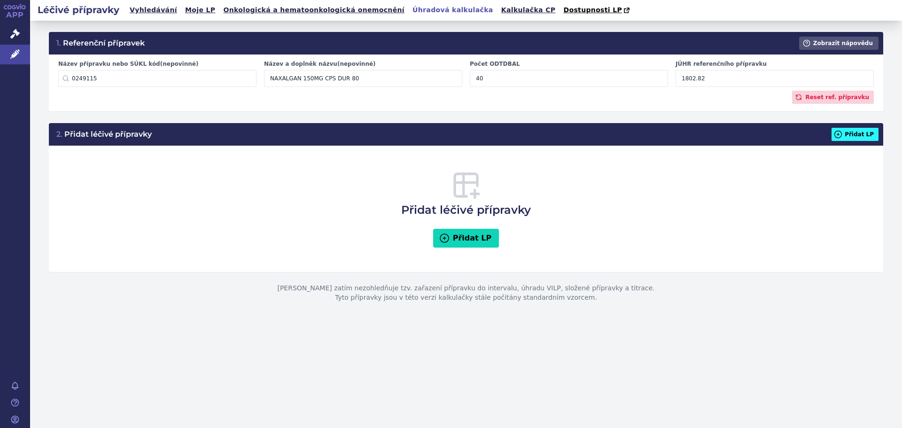
click at [855, 136] on button "Přidat LP" at bounding box center [855, 134] width 47 height 13
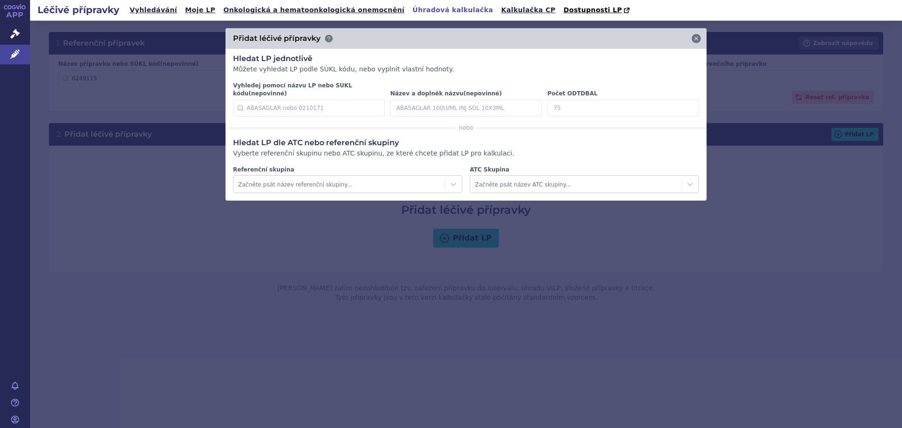
drag, startPoint x: 571, startPoint y: 98, endPoint x: 539, endPoint y: 102, distance: 32.3
click at [539, 102] on div "Vyhledej pomocí názvu LP nebo SUKL kódu (nepovinné) Začněte psát název přípravk…" at bounding box center [466, 101] width 472 height 39
click at [578, 101] on input "Počet ODTDBAL" at bounding box center [623, 108] width 152 height 17
type input "50"
click at [686, 102] on icon at bounding box center [684, 107] width 11 height 11
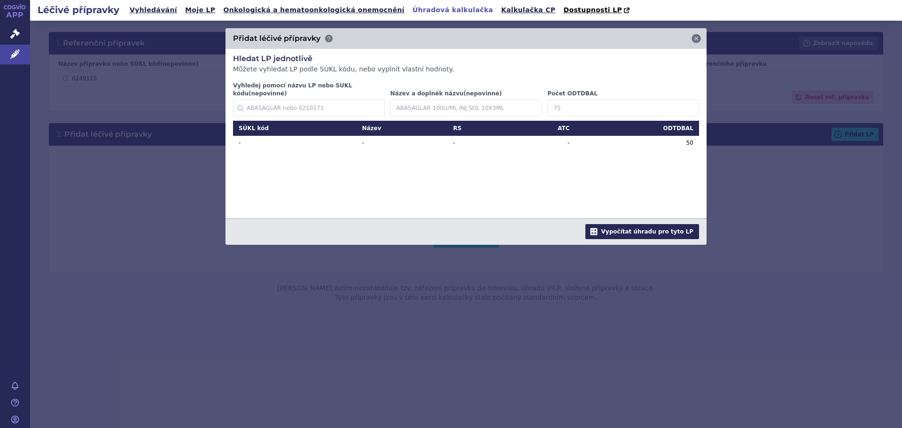
click at [656, 224] on button "Vypočítat úhradu pro tyto LP" at bounding box center [643, 231] width 114 height 15
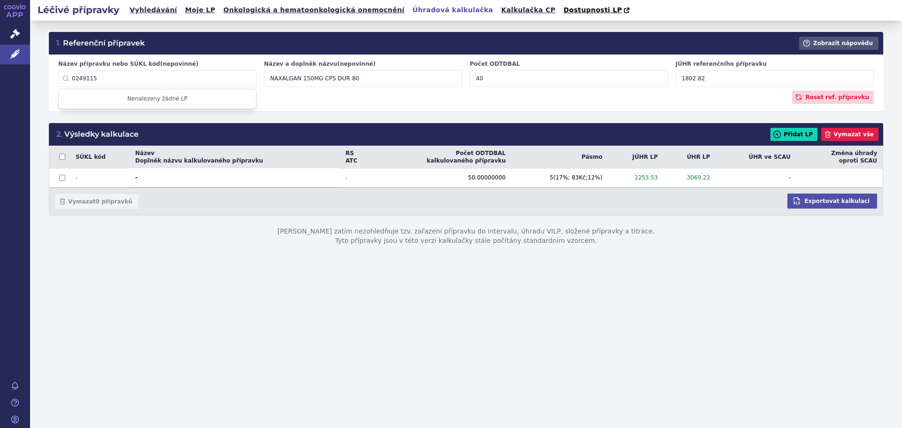
click at [127, 83] on input "0249115" at bounding box center [157, 78] width 198 height 17
drag, startPoint x: 119, startPoint y: 76, endPoint x: -27, endPoint y: 85, distance: 146.4
click at [0, 85] on html "APP Správní řízení Léčivé přípravky Notifikace [GEOGRAPHIC_DATA] [PERSON_NAME] …" at bounding box center [451, 214] width 902 height 428
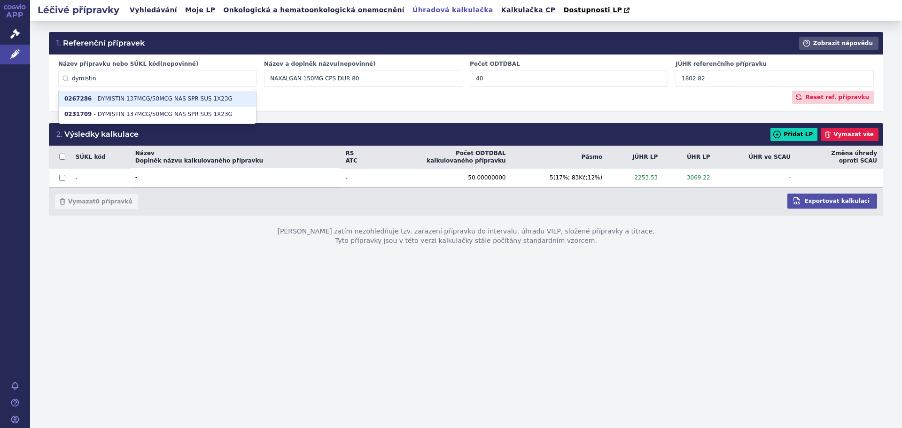
click at [124, 97] on li "0267286 - DYMISTIN 137MCG/50MCG NAS SPR SUS 1X23G" at bounding box center [157, 99] width 197 height 16
type input "0267286"
type input "DYMISTIN 137MCG/50MCG NAS SPR SUS 1X23G"
type input "120"
type input "105.23"
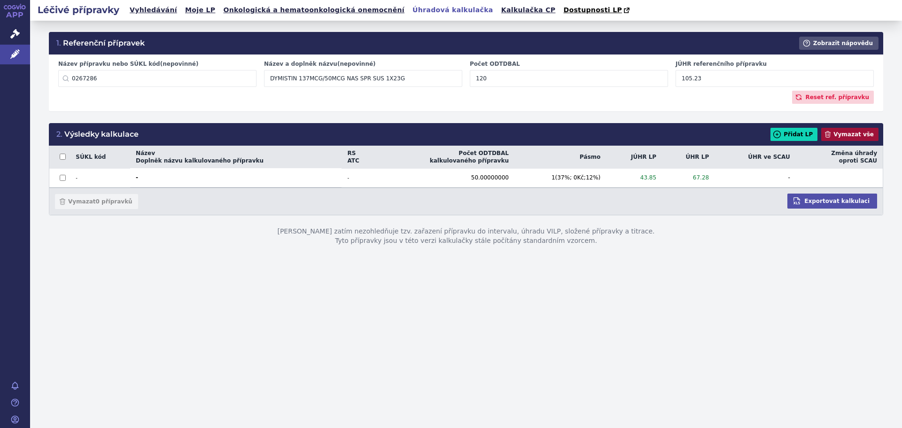
click at [846, 137] on button "Vymazat vše" at bounding box center [849, 134] width 57 height 13
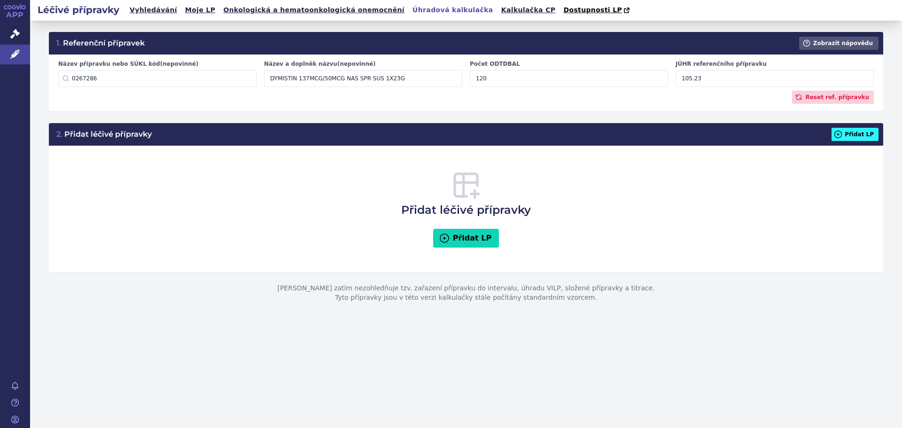
click at [865, 133] on button "Přidat LP" at bounding box center [855, 134] width 47 height 13
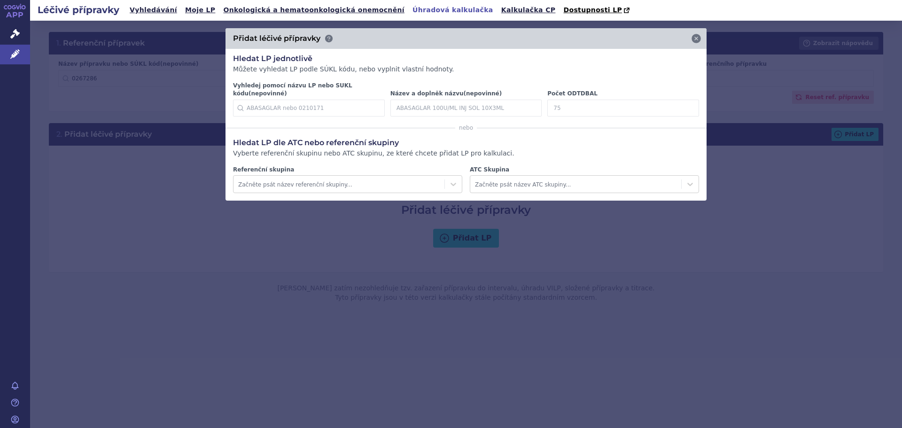
click at [591, 100] on input "Počet ODTDBAL" at bounding box center [623, 108] width 152 height 17
type input "28"
click at [685, 102] on icon at bounding box center [684, 107] width 11 height 11
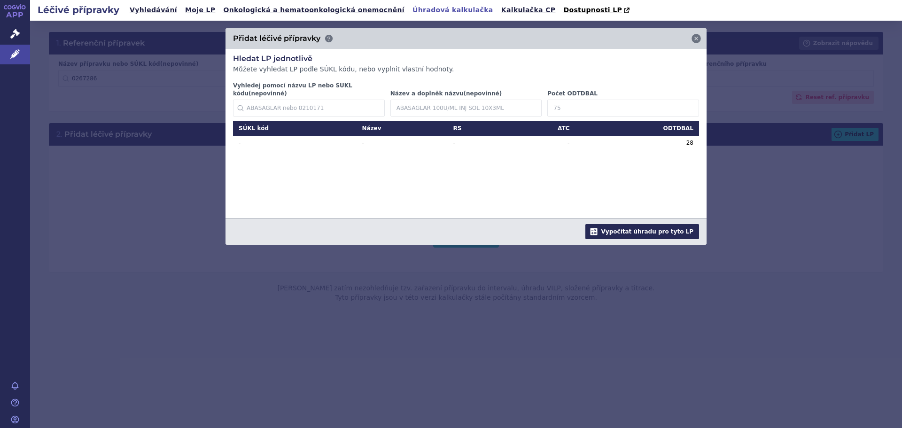
click at [654, 226] on button "Vypočítat úhradu pro tyto LP" at bounding box center [643, 231] width 114 height 15
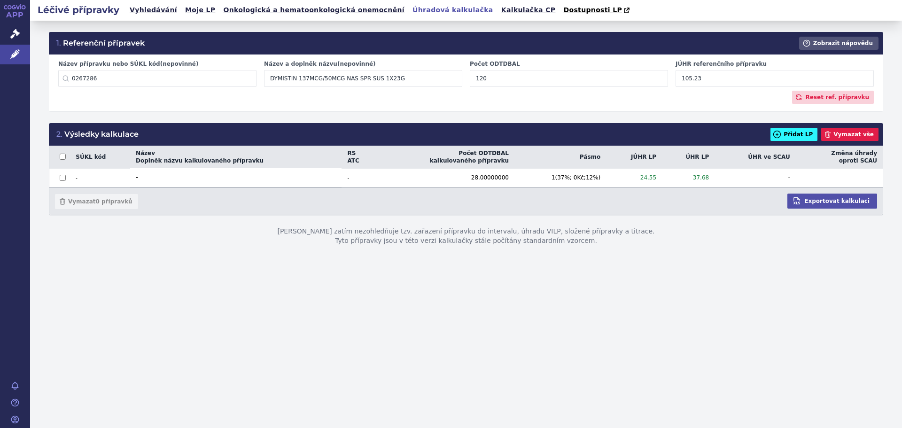
click at [804, 134] on button "Přidat LP" at bounding box center [794, 134] width 47 height 13
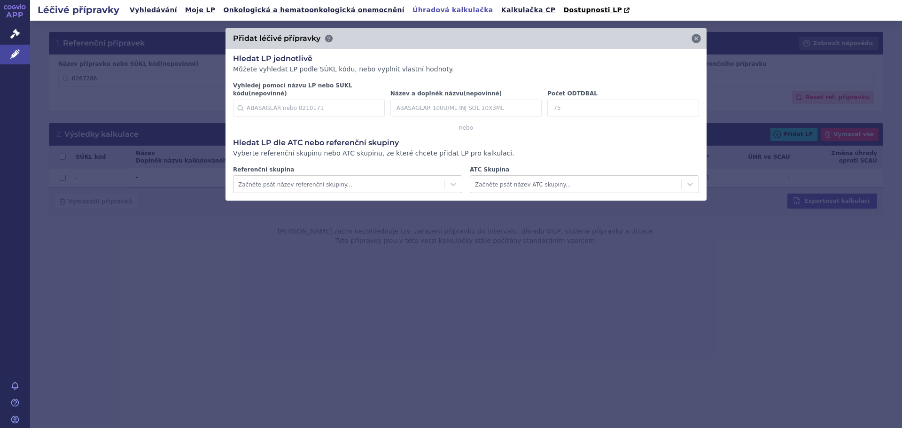
click at [570, 100] on input "Počet ODTDBAL" at bounding box center [623, 108] width 152 height 17
type input "360"
click at [686, 103] on icon at bounding box center [684, 107] width 9 height 9
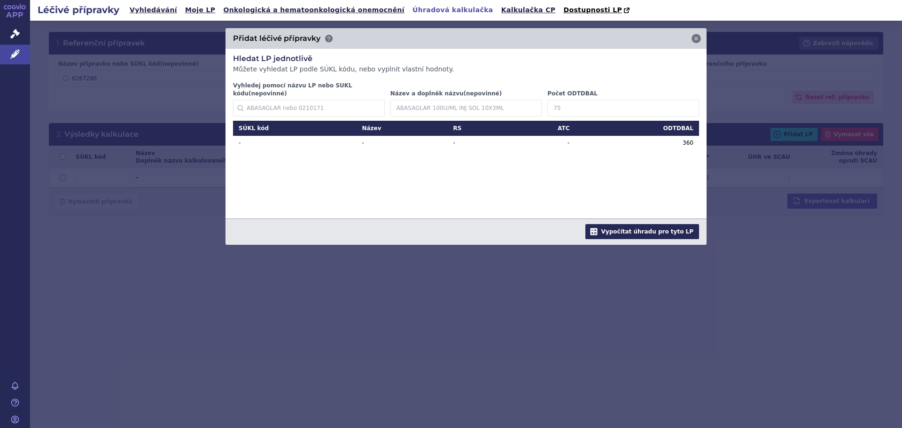
click at [639, 224] on button "Vypočítat úhradu pro tyto LP" at bounding box center [643, 231] width 114 height 15
